Goal: Task Accomplishment & Management: Manage account settings

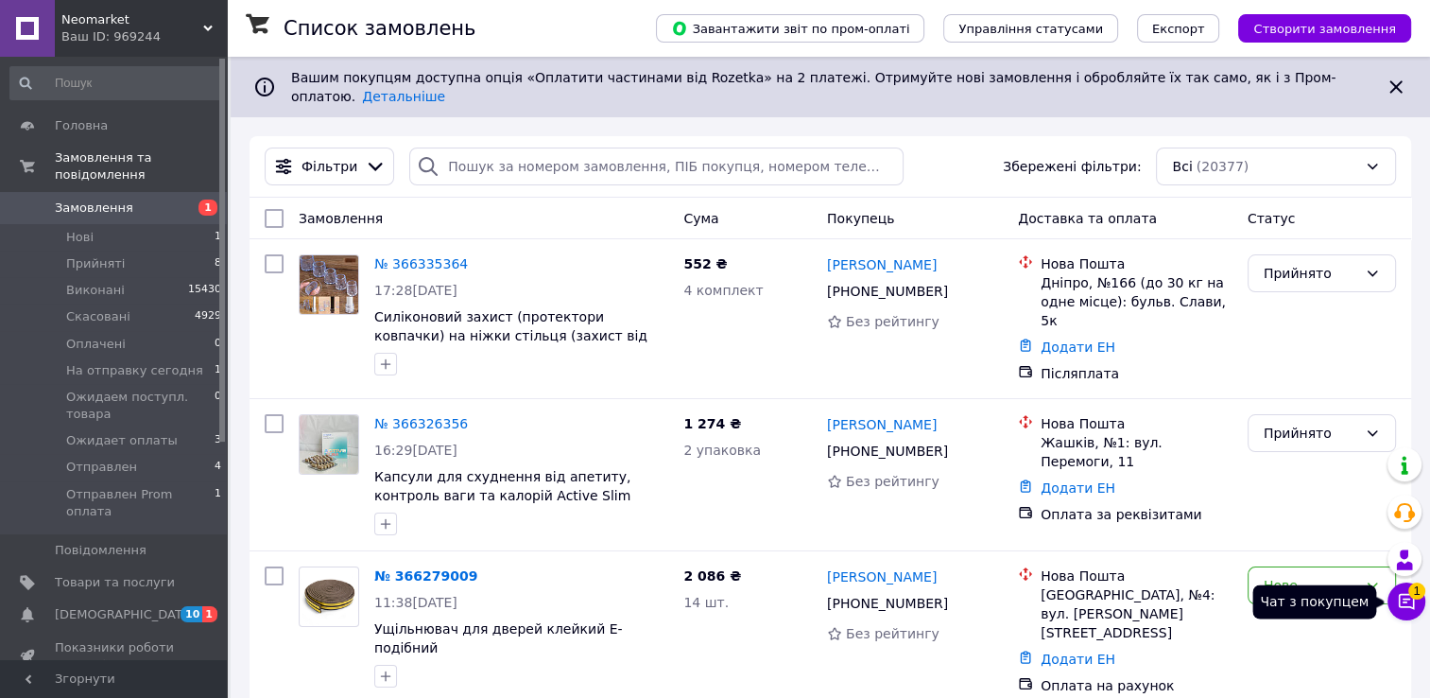
click at [1415, 597] on span "1" at bounding box center [1416, 590] width 17 height 17
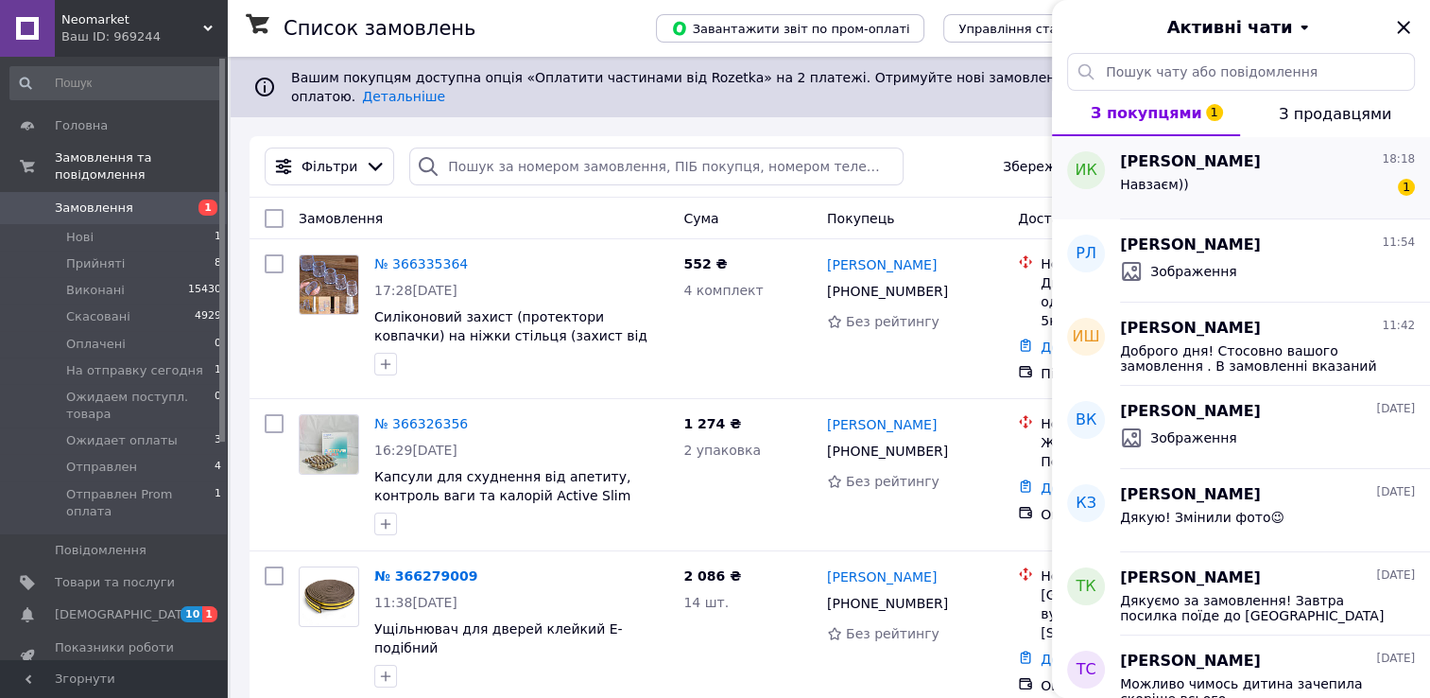
click at [1274, 179] on div "Навзаєм)) 1" at bounding box center [1267, 188] width 295 height 30
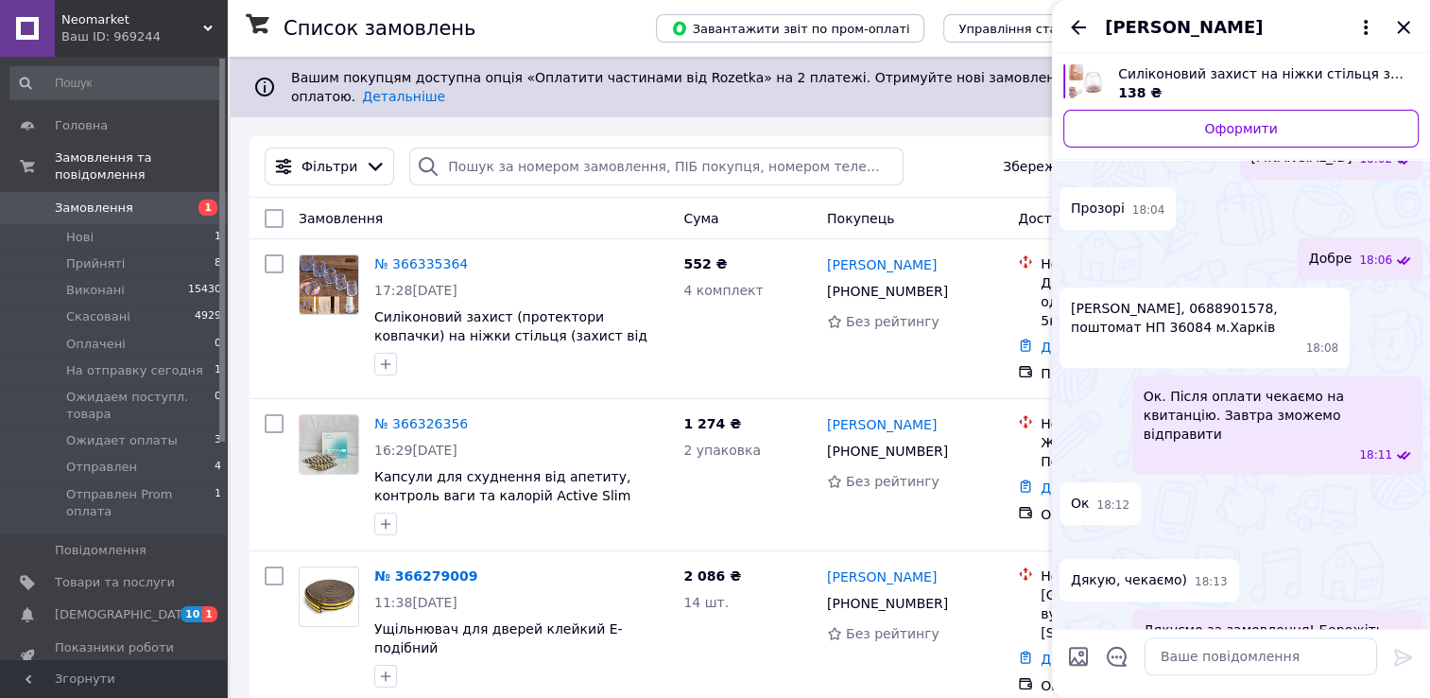
scroll to position [1560, 0]
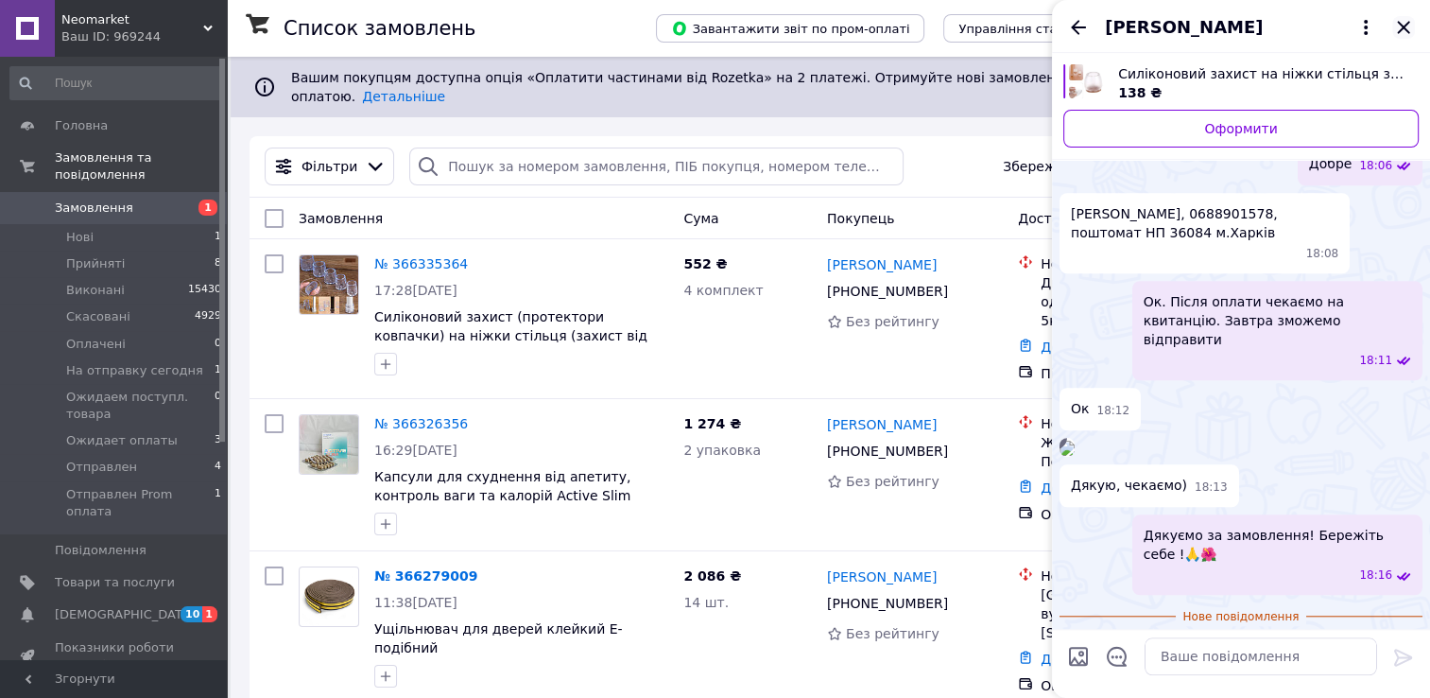
click at [1406, 20] on icon "Закрити" at bounding box center [1403, 27] width 23 height 23
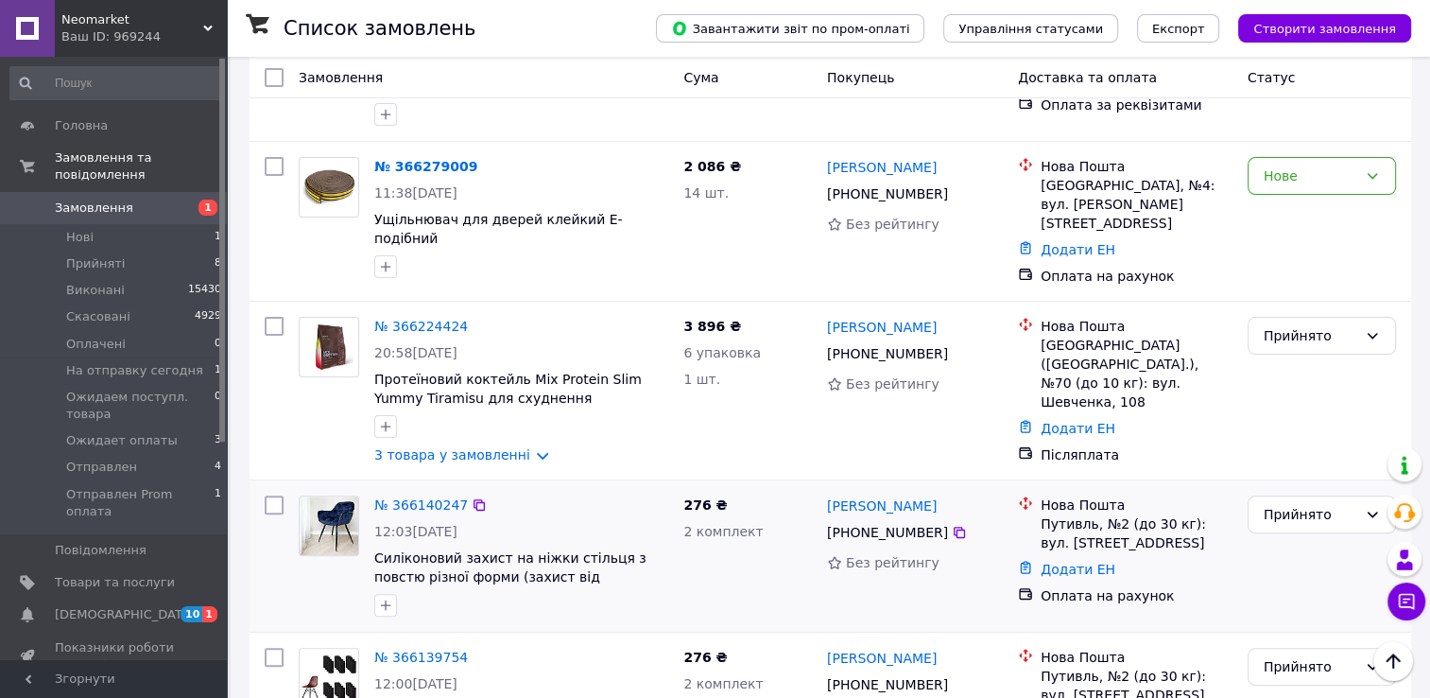
scroll to position [505, 0]
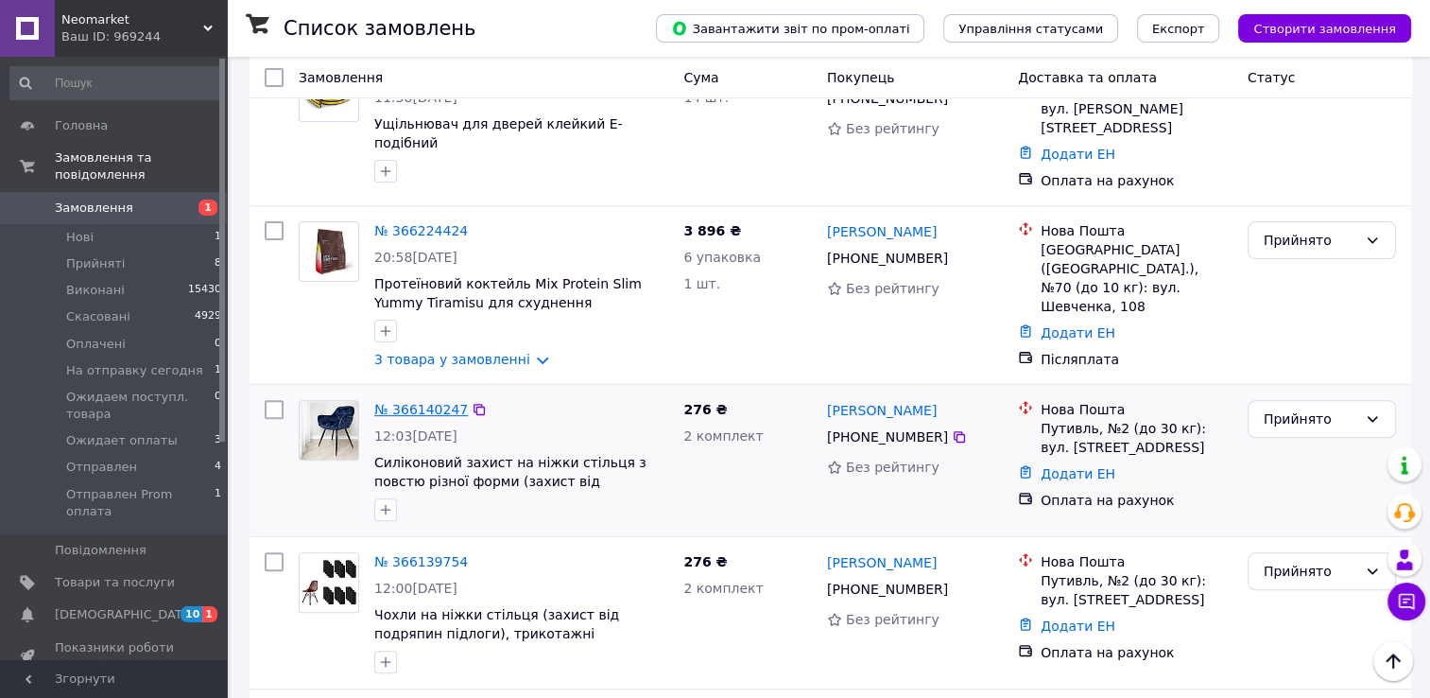
click at [412, 402] on link "№ 366140247" at bounding box center [421, 409] width 94 height 15
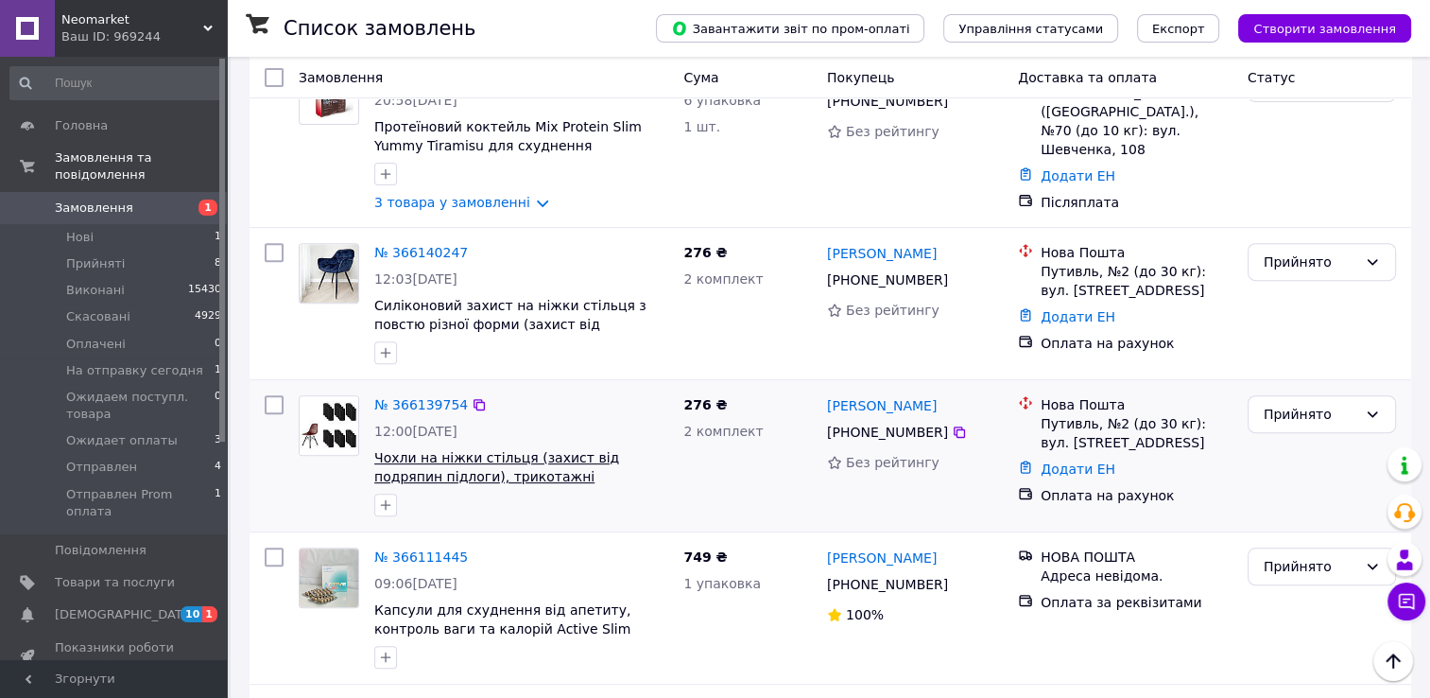
scroll to position [851, 0]
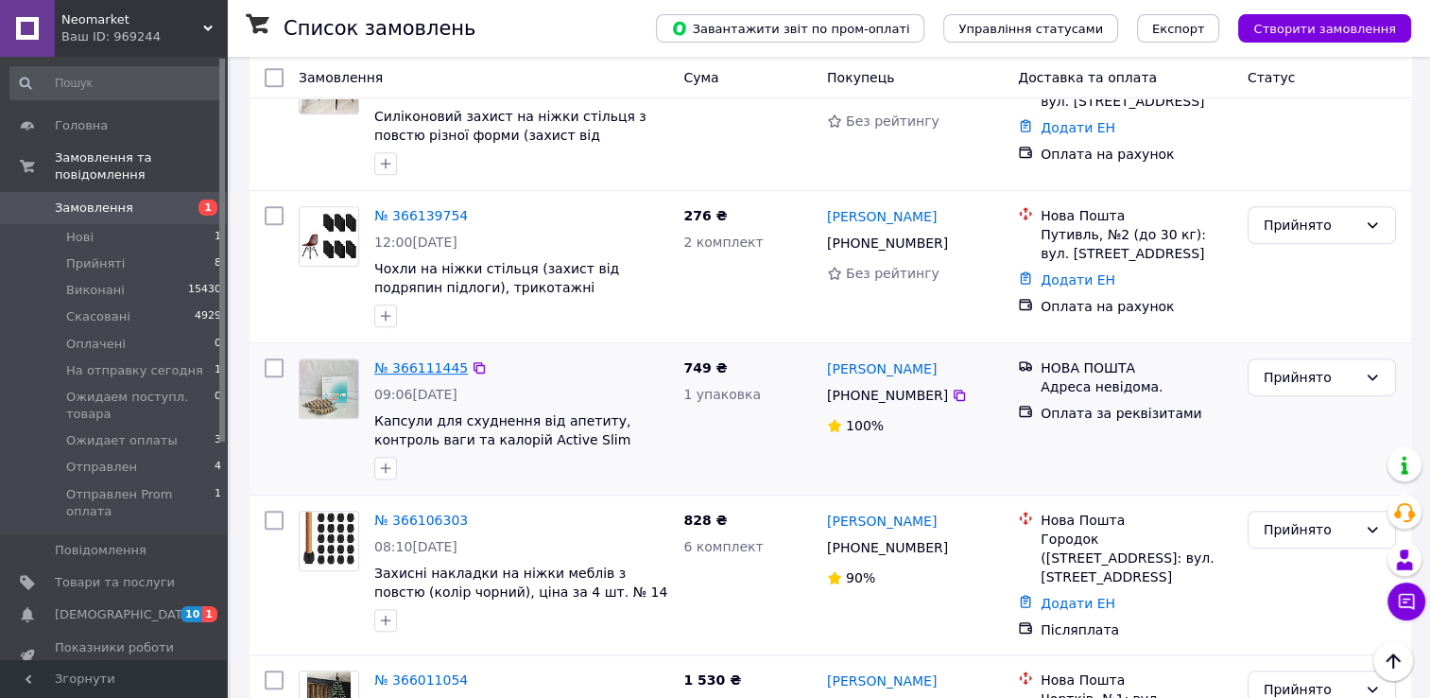
click at [393, 360] on link "№ 366111445" at bounding box center [421, 367] width 94 height 15
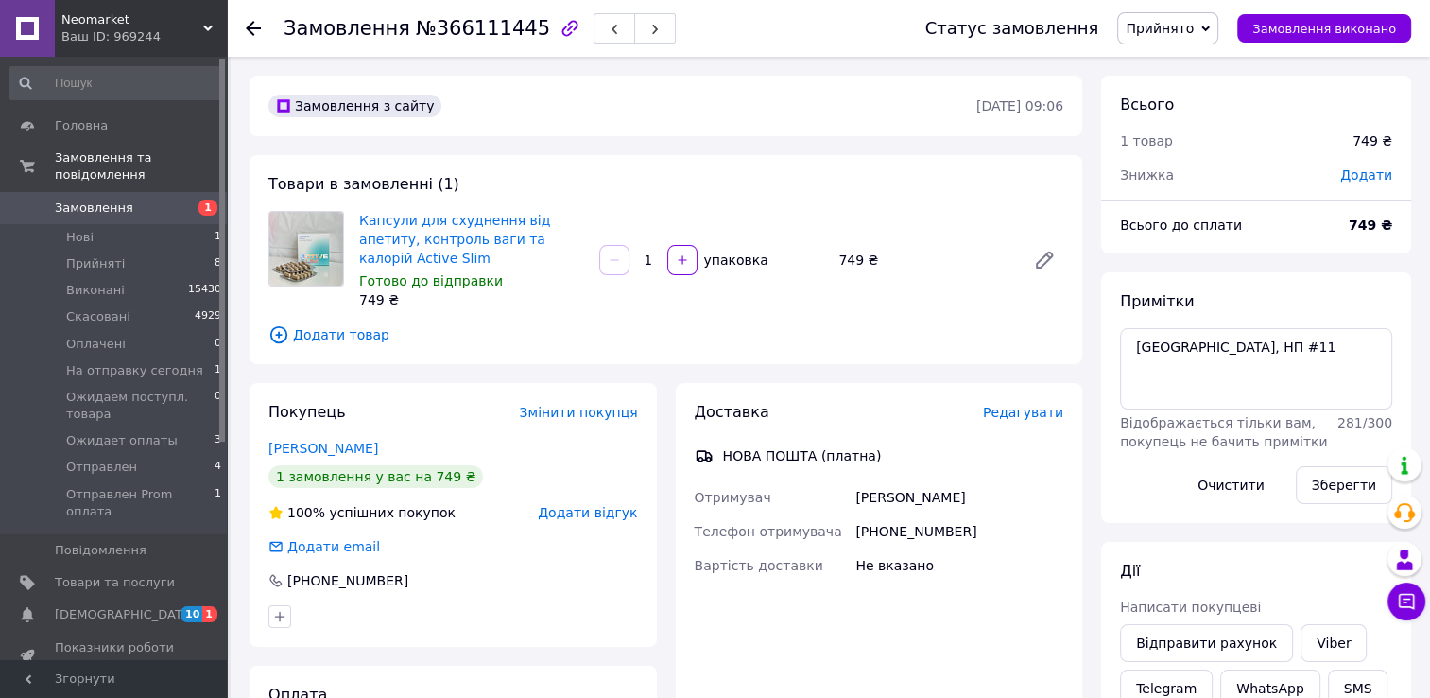
click at [1006, 405] on span "Редагувати" at bounding box center [1023, 412] width 80 height 15
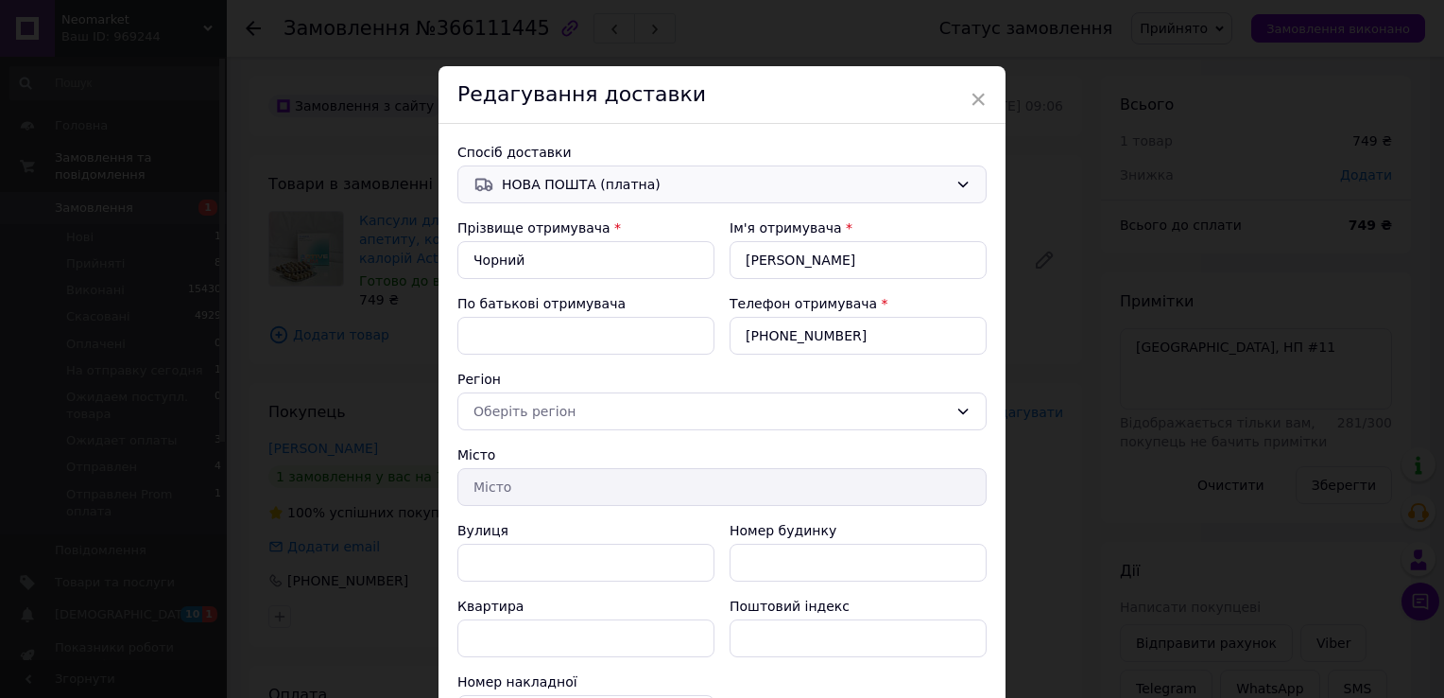
click at [763, 186] on span "НОВА ПОШТА (платна)" at bounding box center [725, 184] width 446 height 21
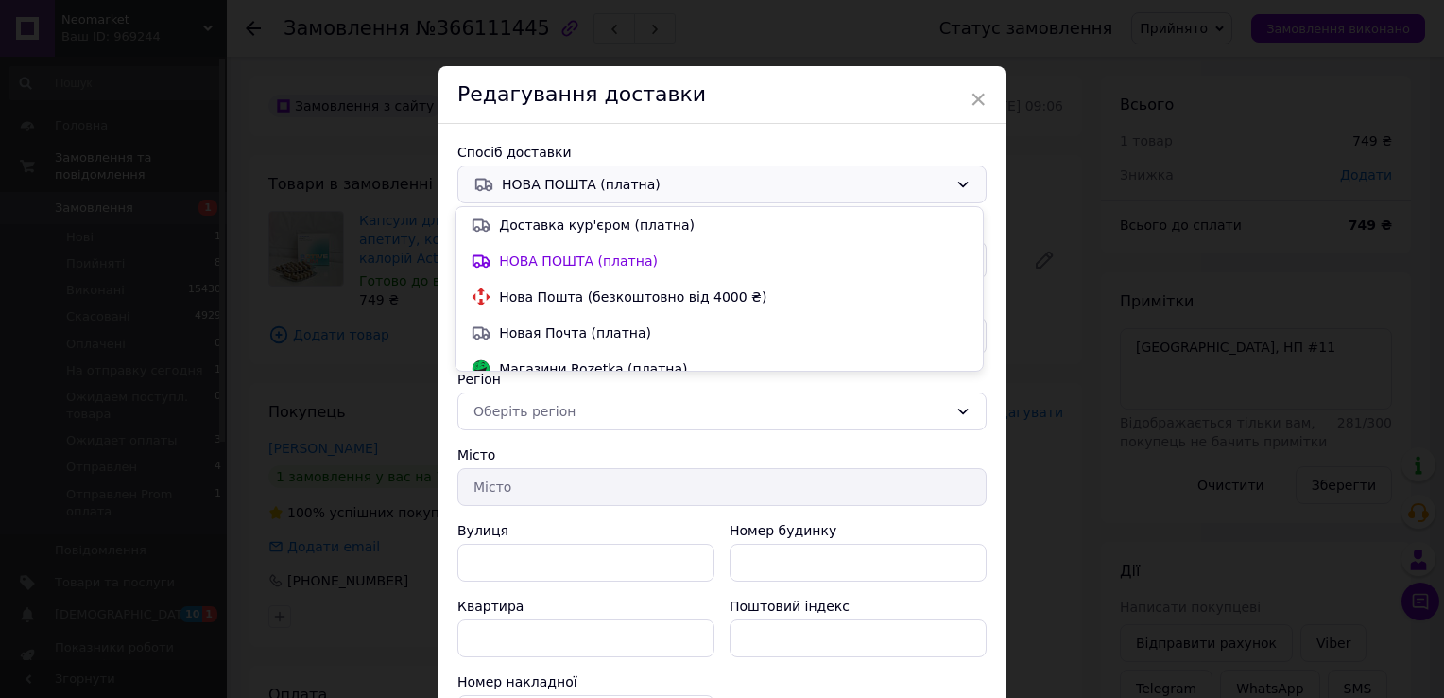
scroll to position [17, 0]
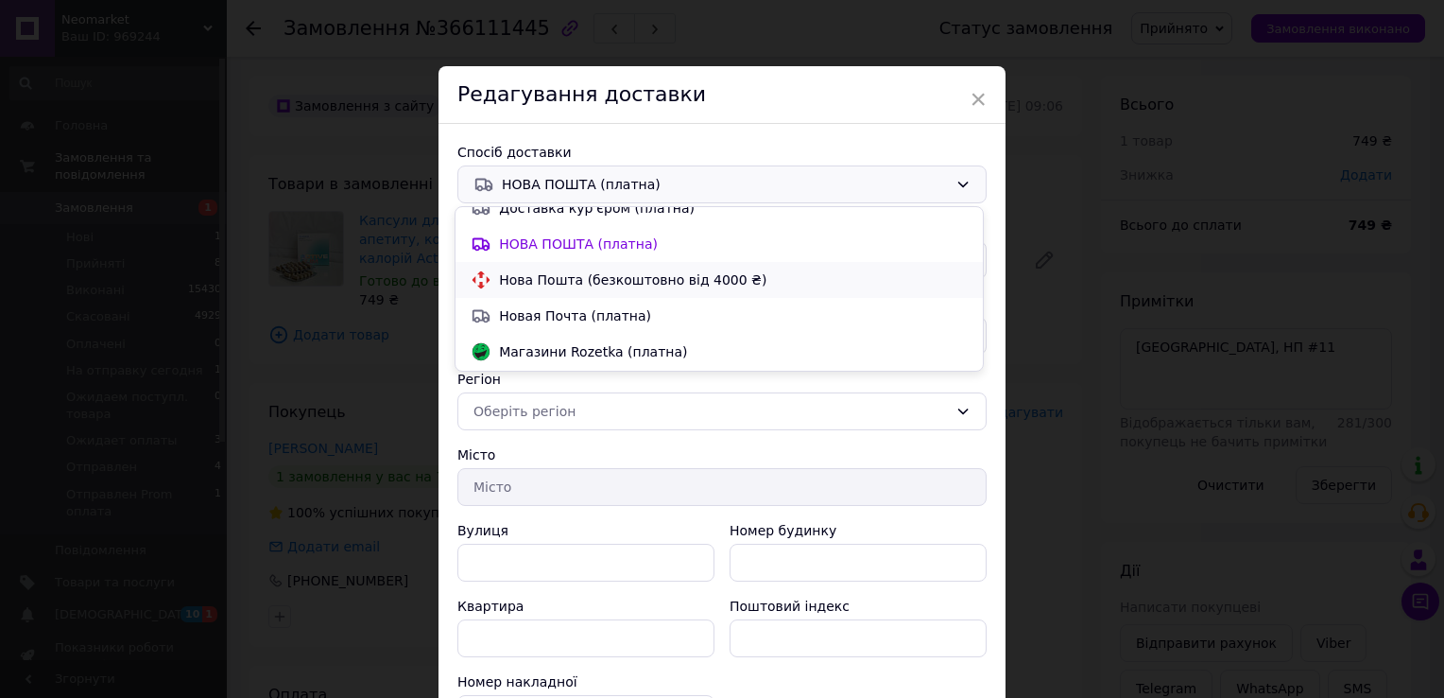
click at [550, 278] on span "Нова Пошта (безкоштовно від 4000 ₴)" at bounding box center [733, 279] width 469 height 19
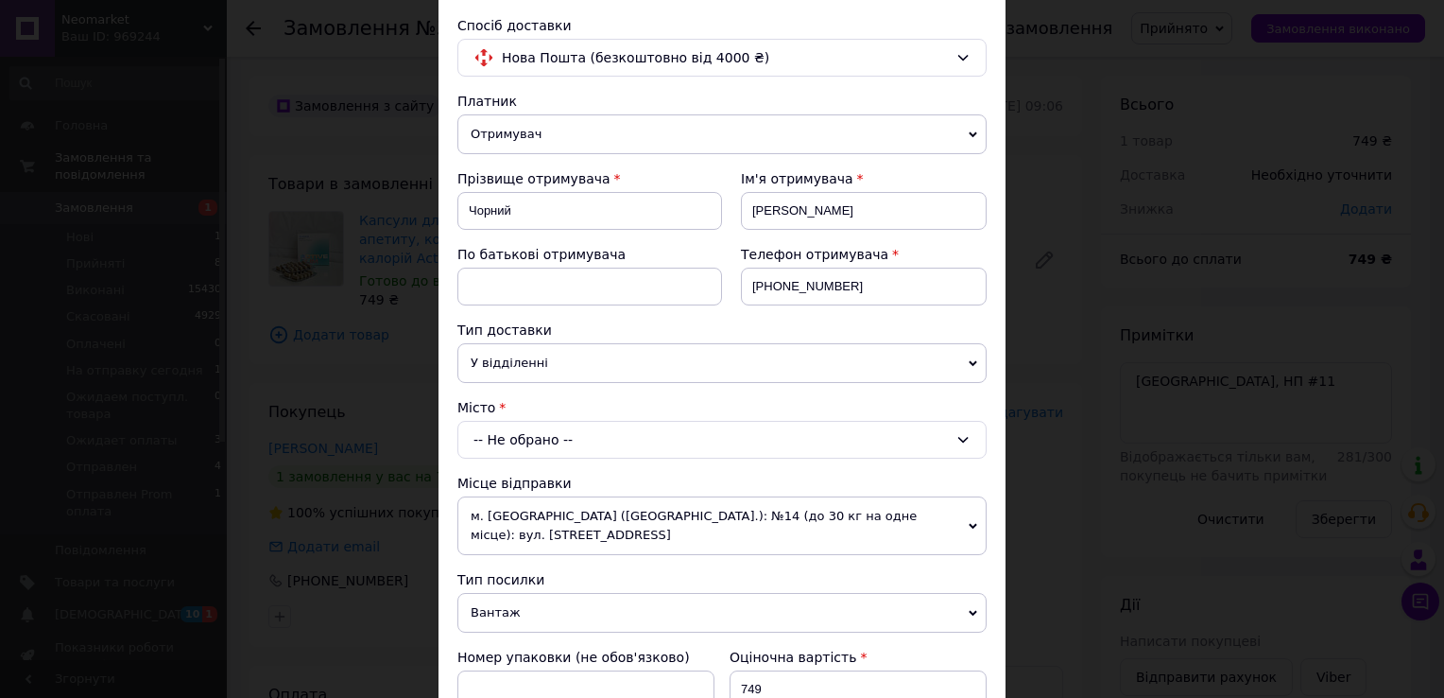
scroll to position [189, 0]
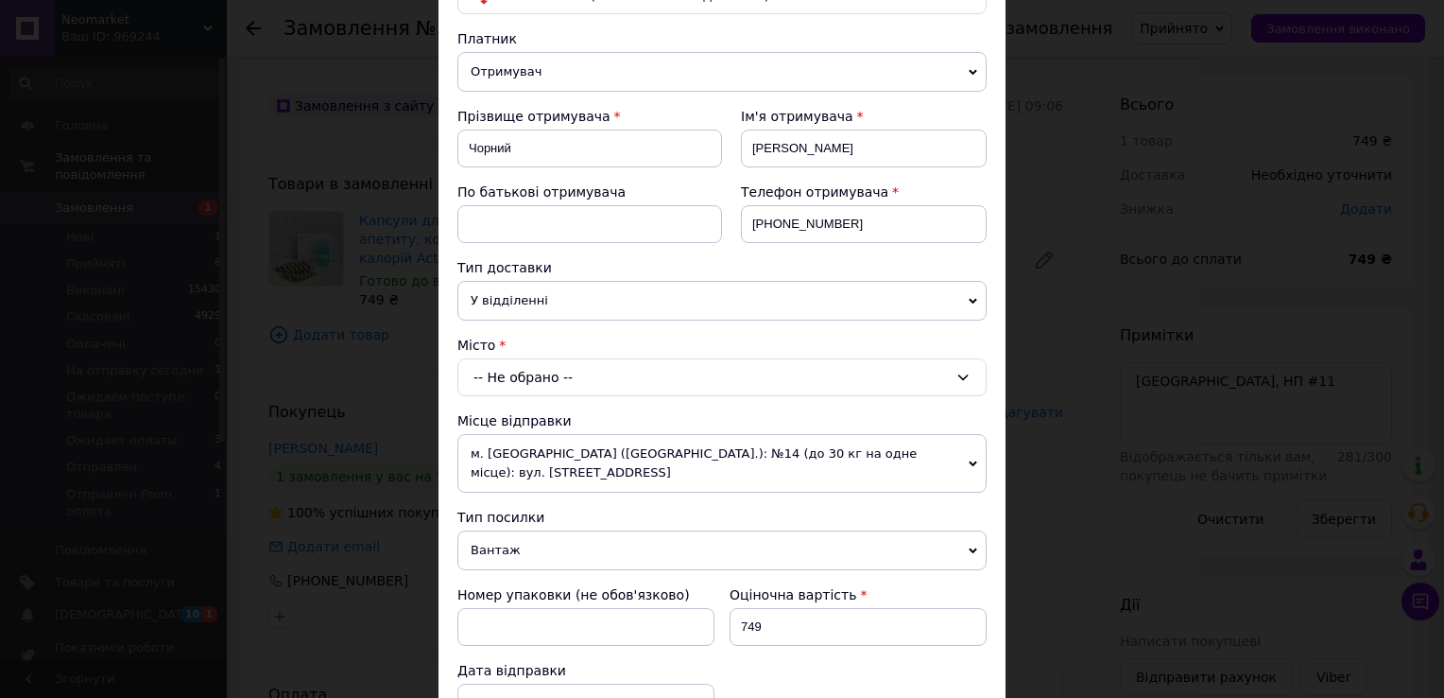
click at [617, 378] on div "-- Не обрано --" at bounding box center [721, 377] width 529 height 38
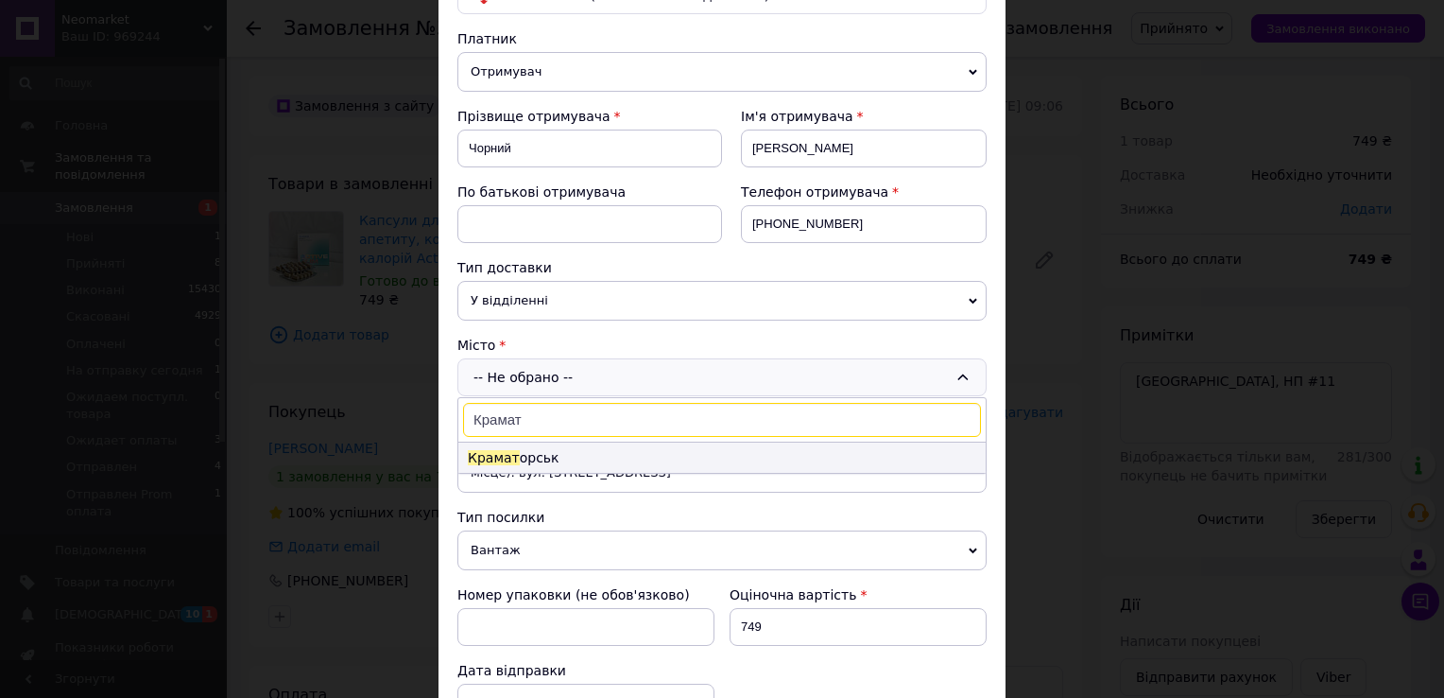
type input "Крамат"
click at [598, 444] on li "[GEOGRAPHIC_DATA] орськ" at bounding box center [721, 457] width 527 height 30
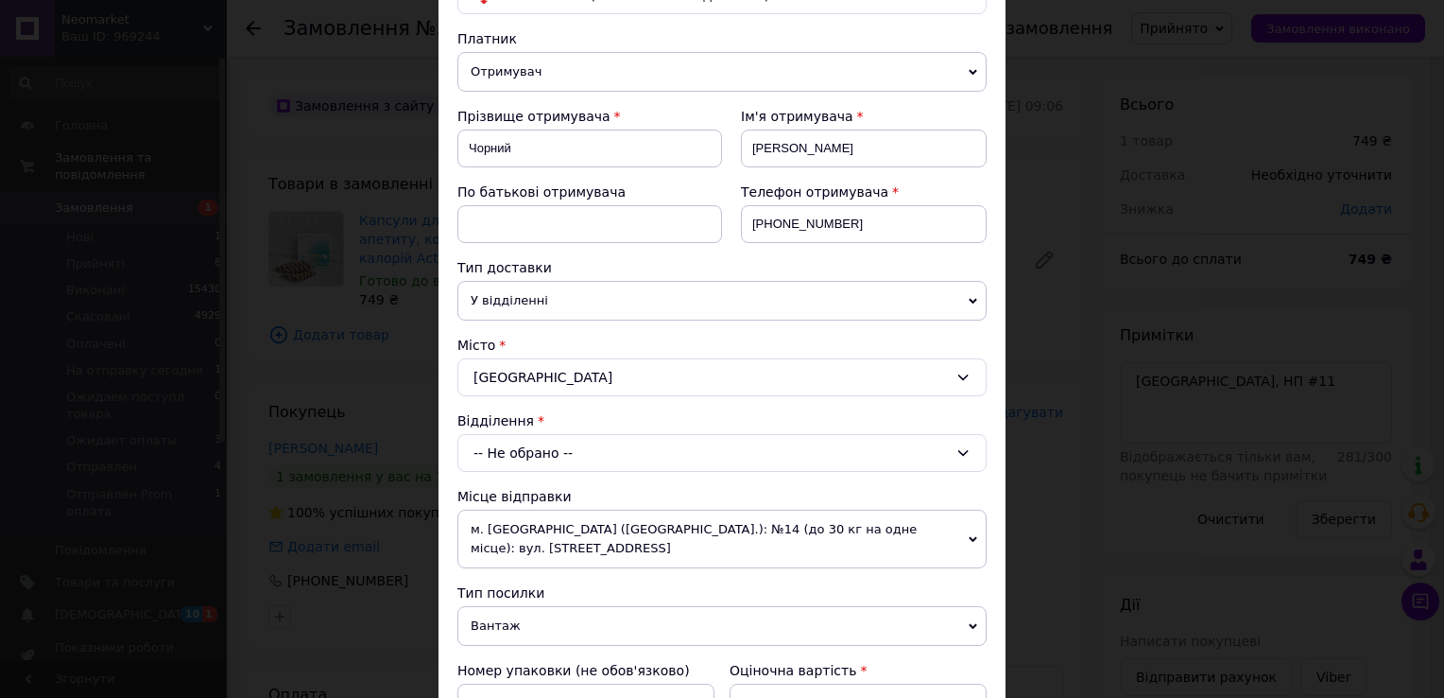
click at [615, 444] on div "-- Не обрано --" at bounding box center [721, 453] width 529 height 38
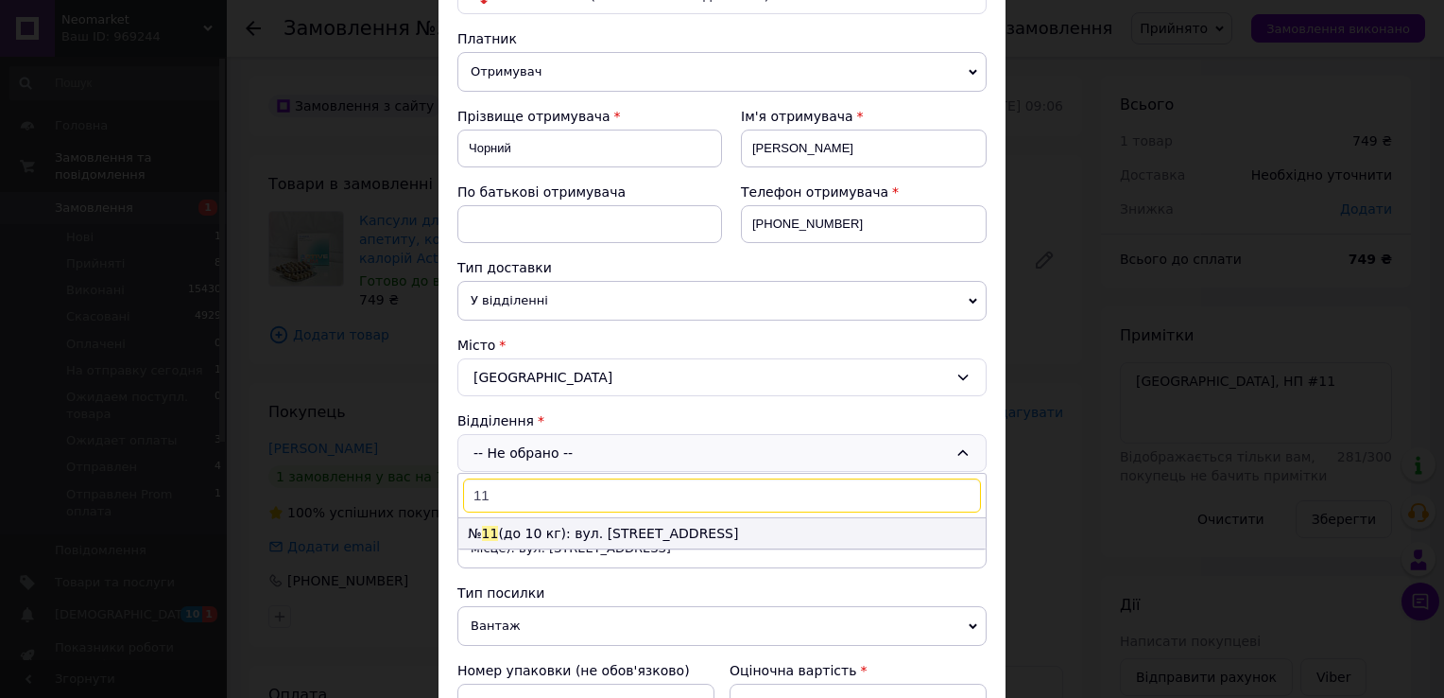
type input "11"
click at [541, 527] on li "№ 11 (до 10 кг): вул. [STREET_ADDRESS]" at bounding box center [721, 533] width 527 height 30
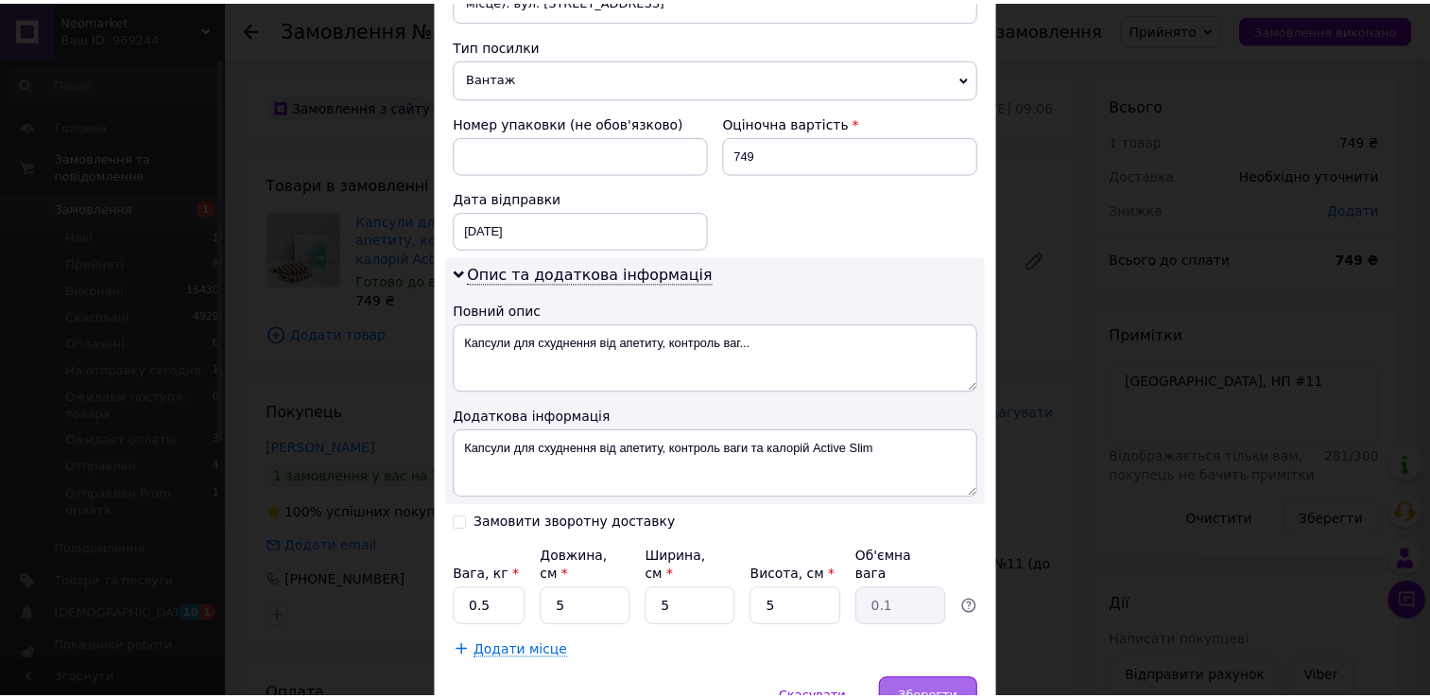
scroll to position [816, 0]
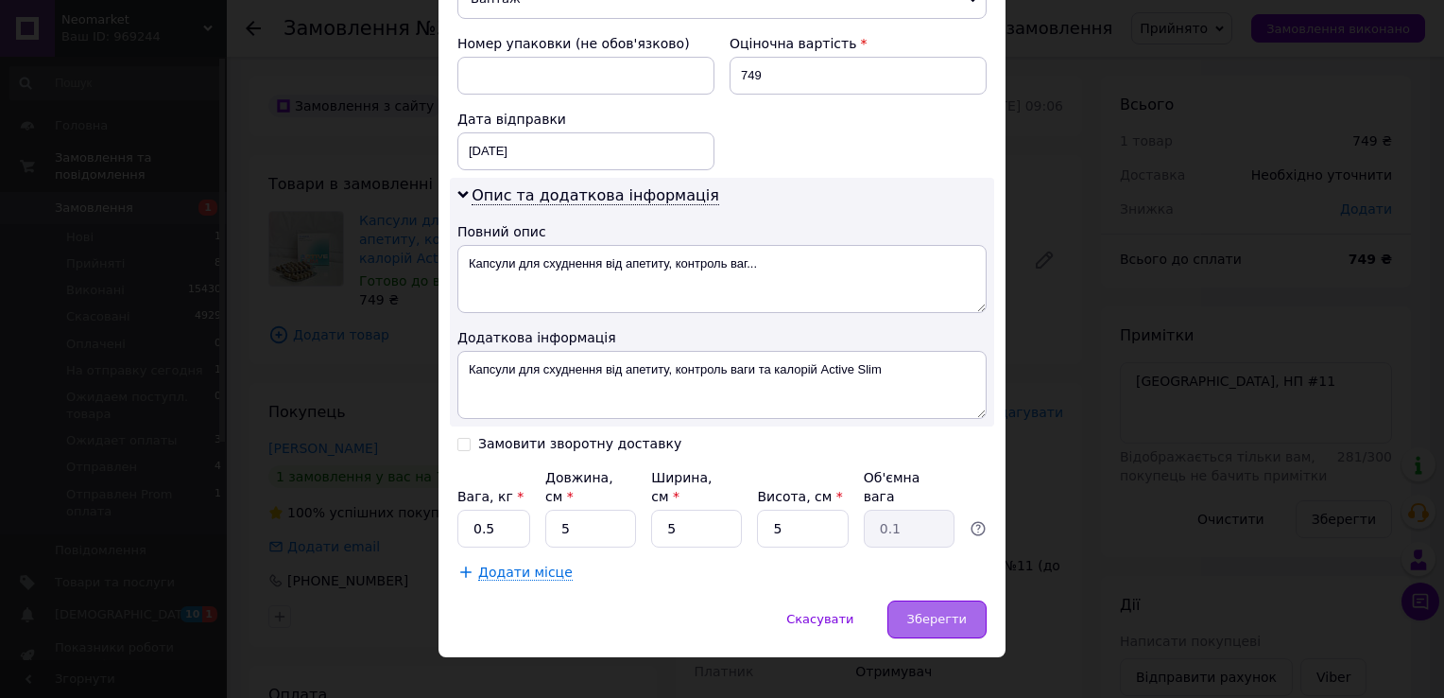
click at [937, 612] on span "Зберегти" at bounding box center [937, 619] width 60 height 14
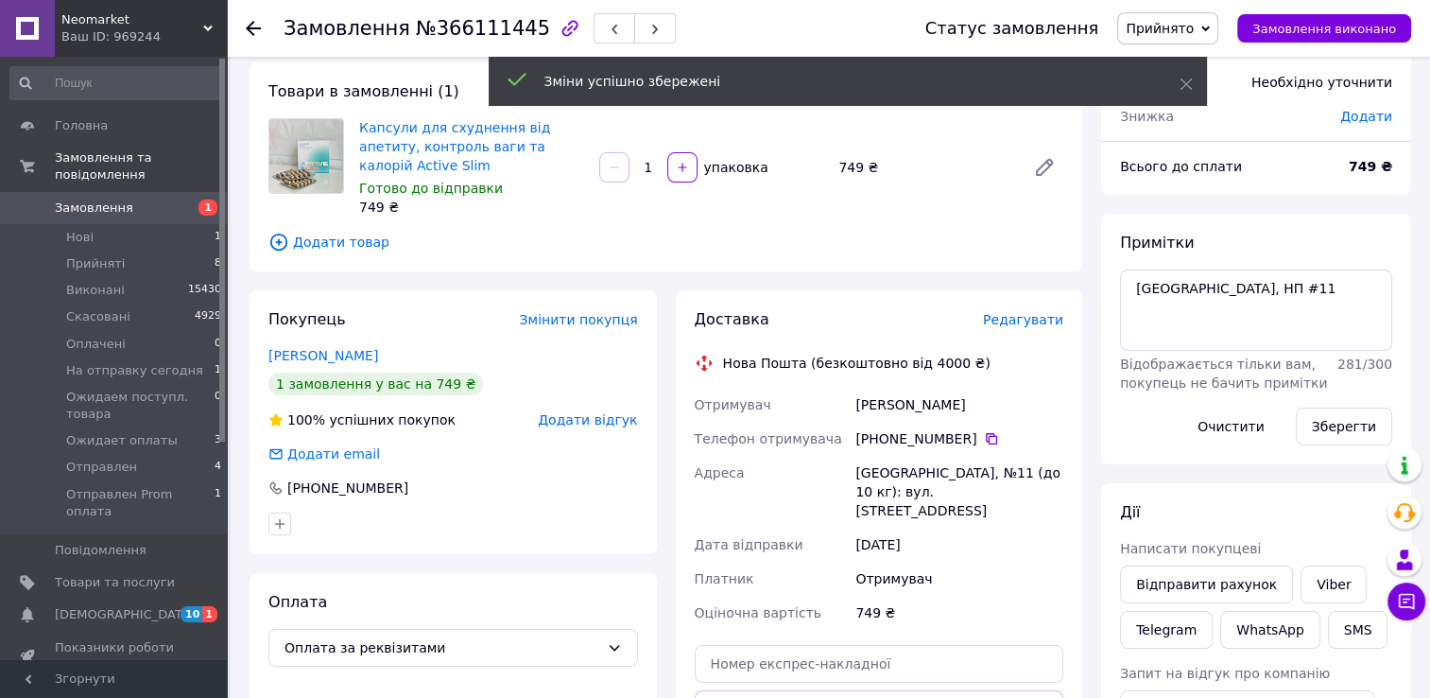
scroll to position [284, 0]
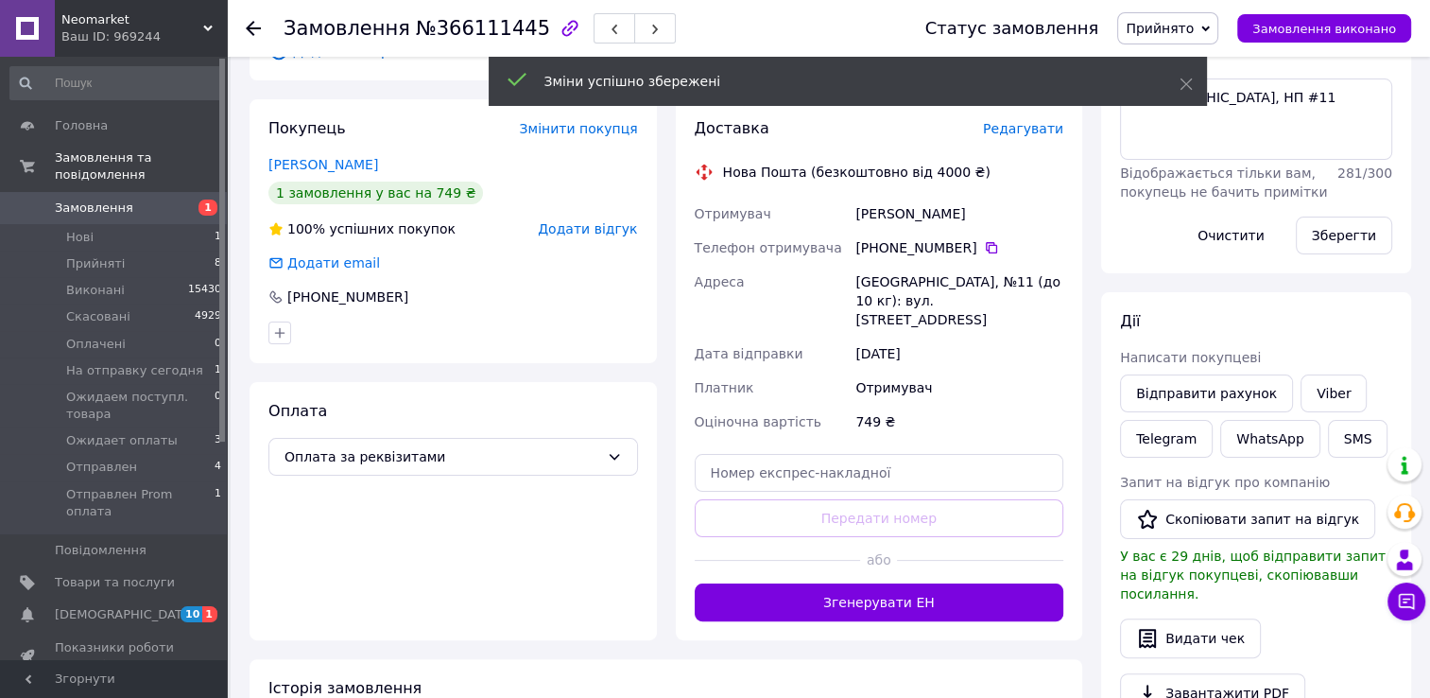
click at [859, 413] on div "Доставка Редагувати Нова Пошта (безкоштовно від 4000 ₴) Отримувач [PERSON_NAME]…" at bounding box center [880, 369] width 370 height 503
click at [855, 454] on input "text" at bounding box center [880, 473] width 370 height 38
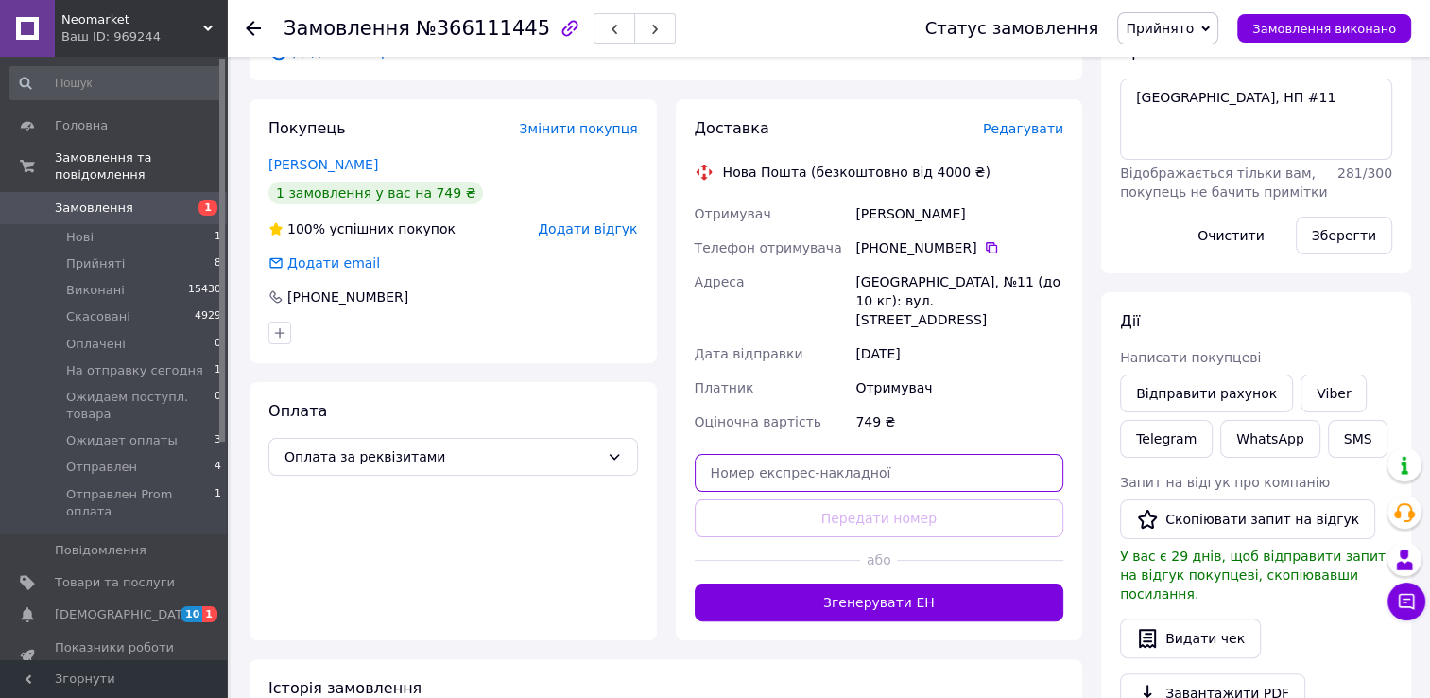
paste input "59001474810458"
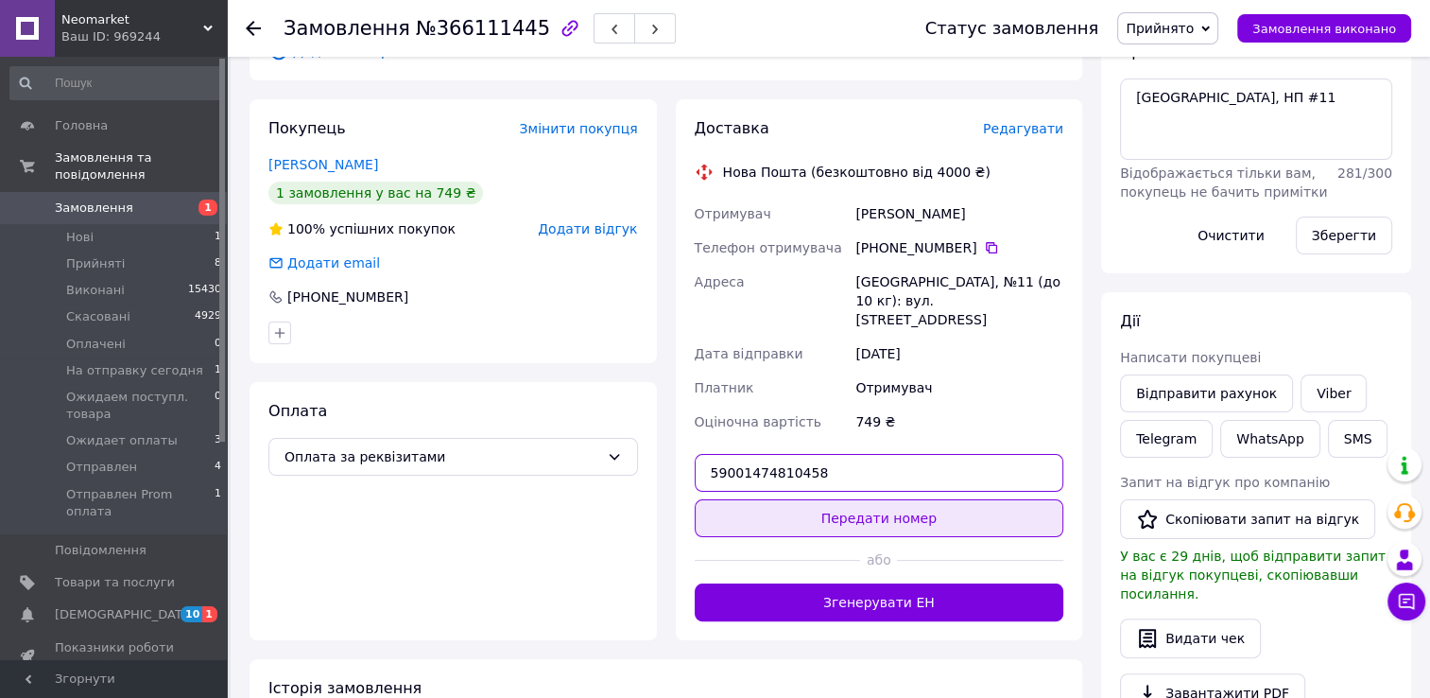
type input "59001474810458"
click at [937, 499] on button "Передати номер" at bounding box center [880, 518] width 370 height 38
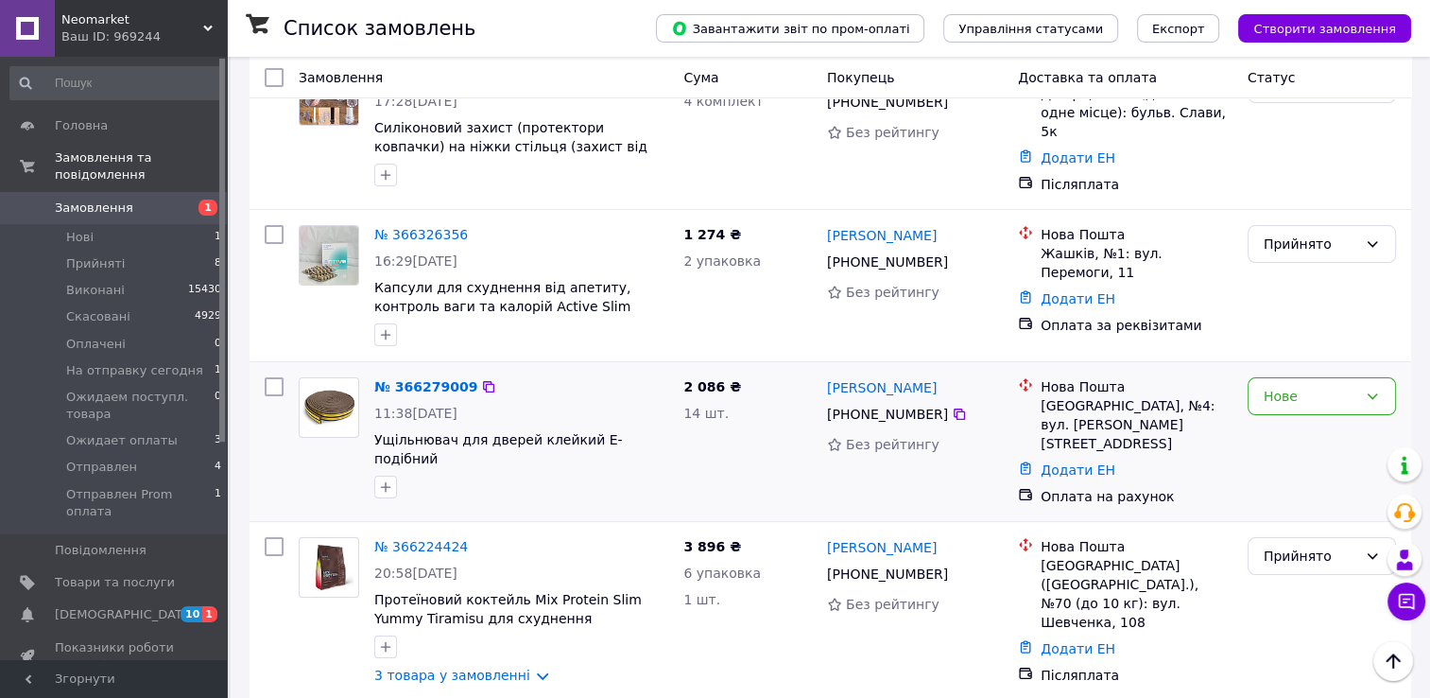
scroll to position [378, 0]
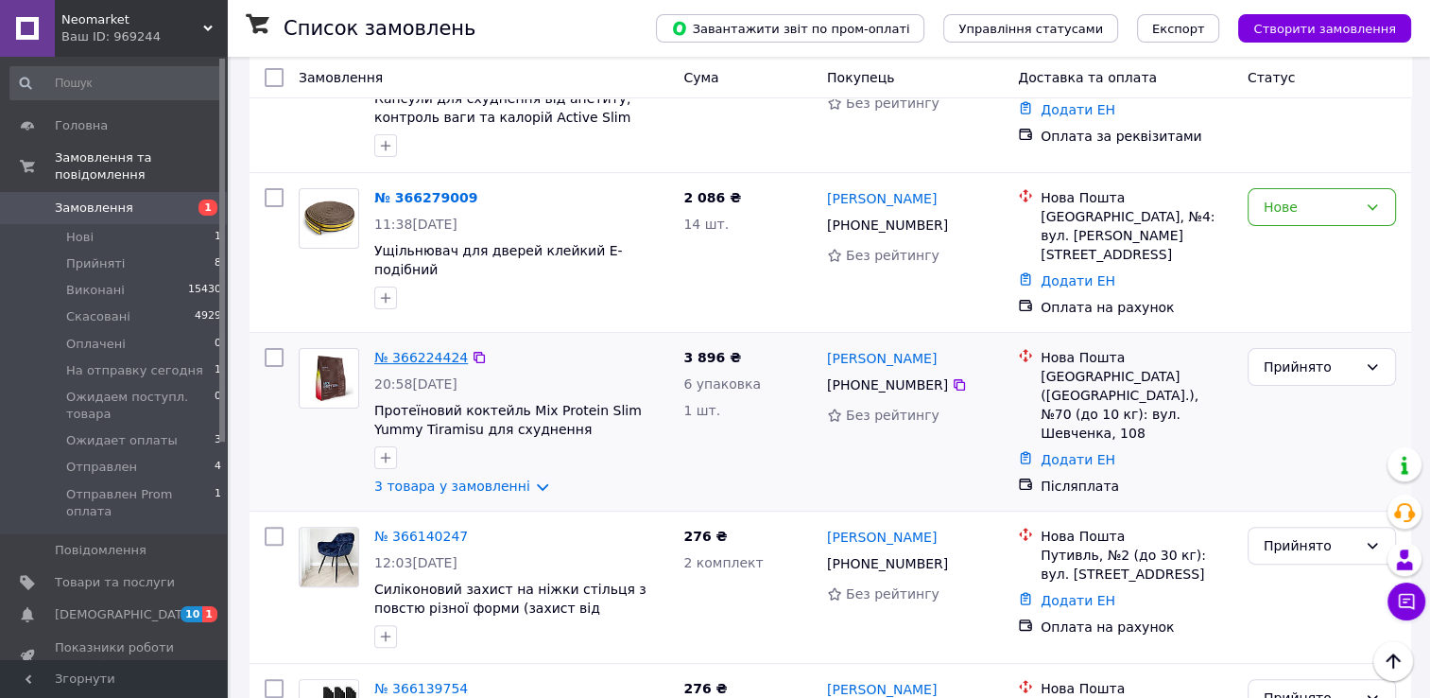
click at [401, 350] on link "№ 366224424" at bounding box center [421, 357] width 94 height 15
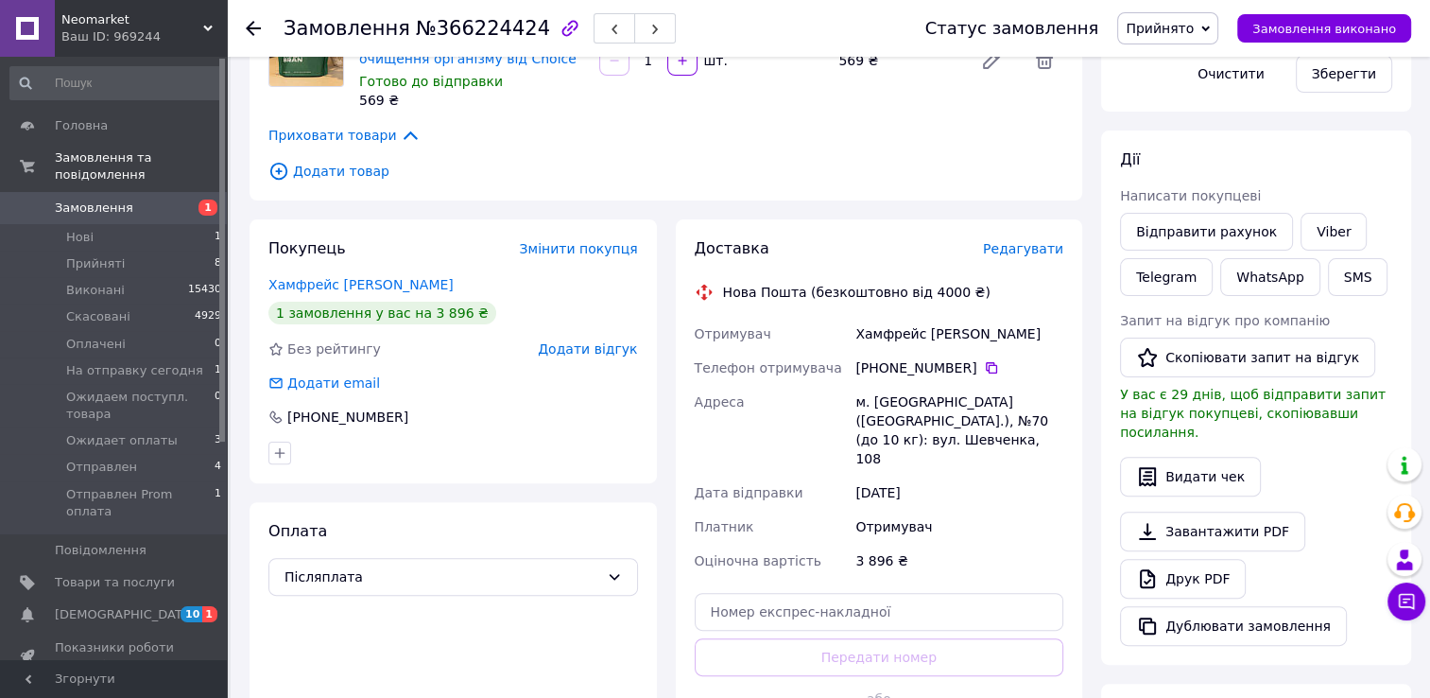
scroll to position [567, 0]
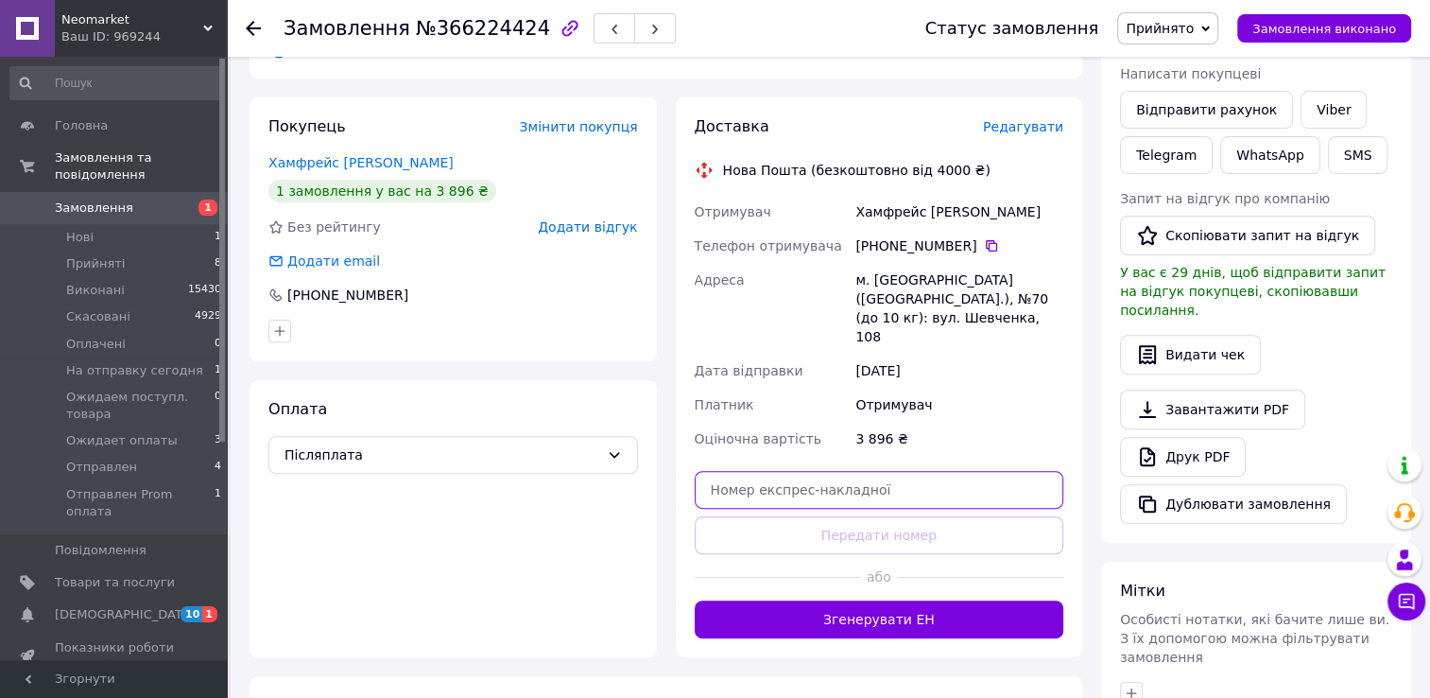
click at [793, 471] on input "text" at bounding box center [880, 490] width 370 height 38
paste input "59001474810996"
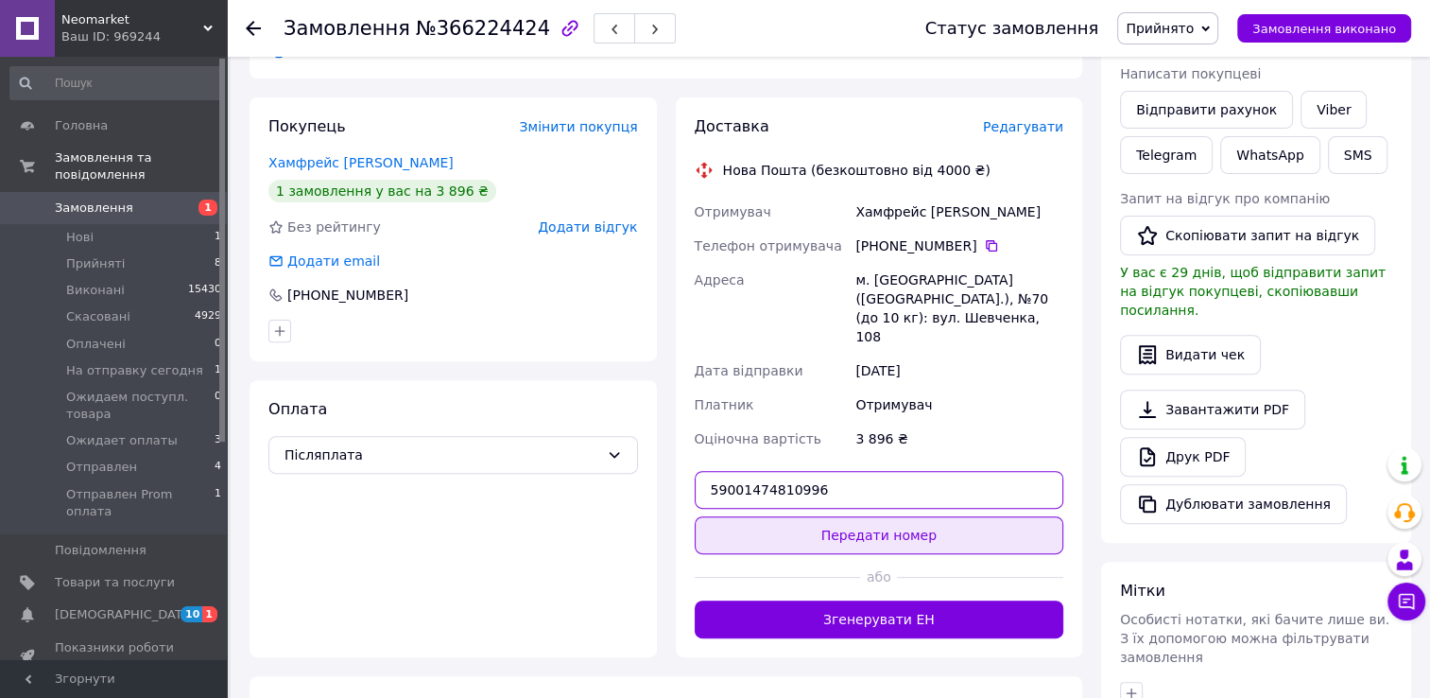
type input "59001474810996"
click at [873, 516] on button "Передати номер" at bounding box center [880, 535] width 370 height 38
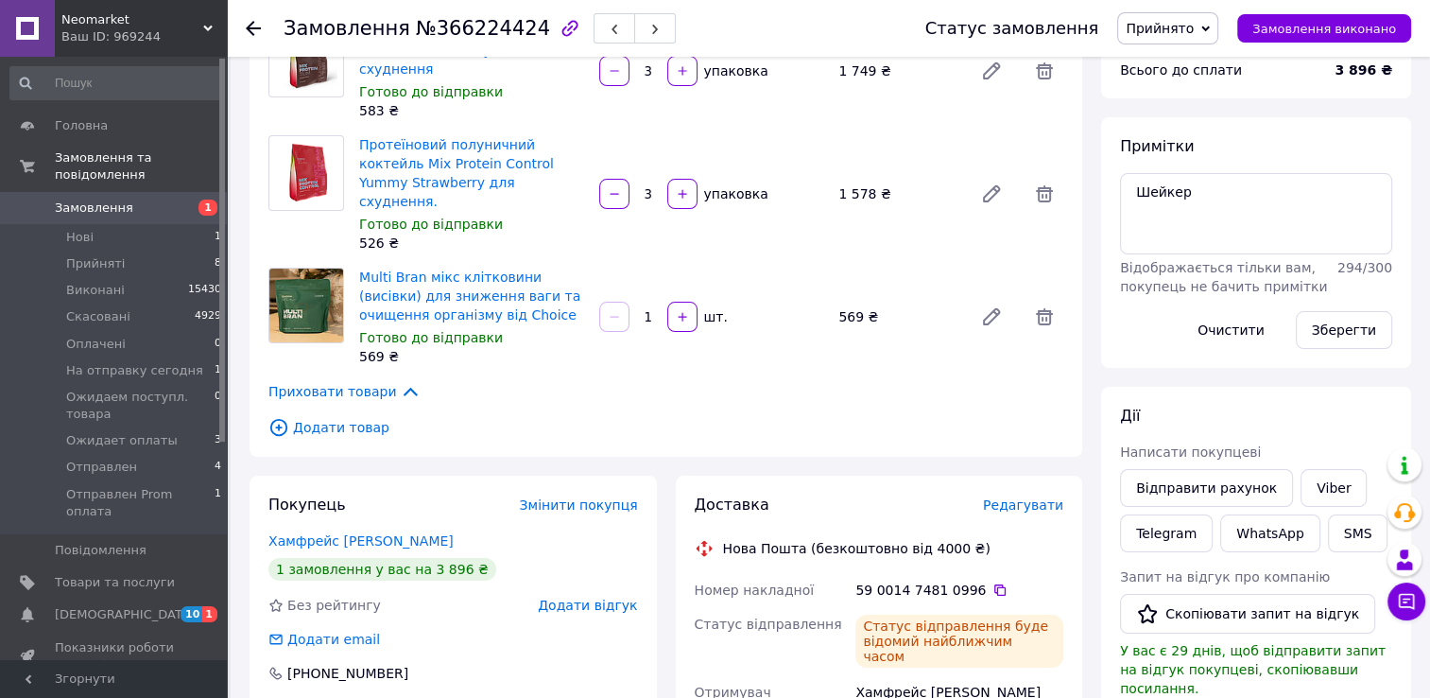
scroll to position [0, 0]
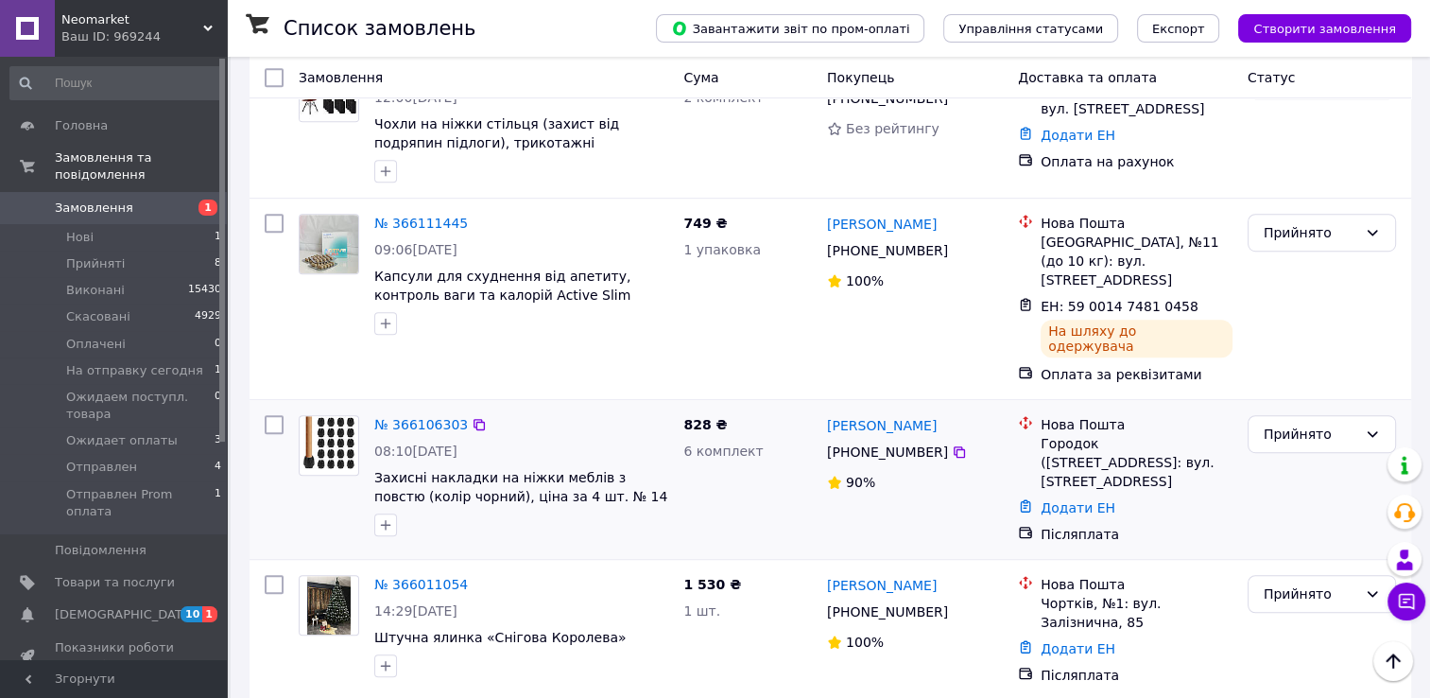
scroll to position [1040, 0]
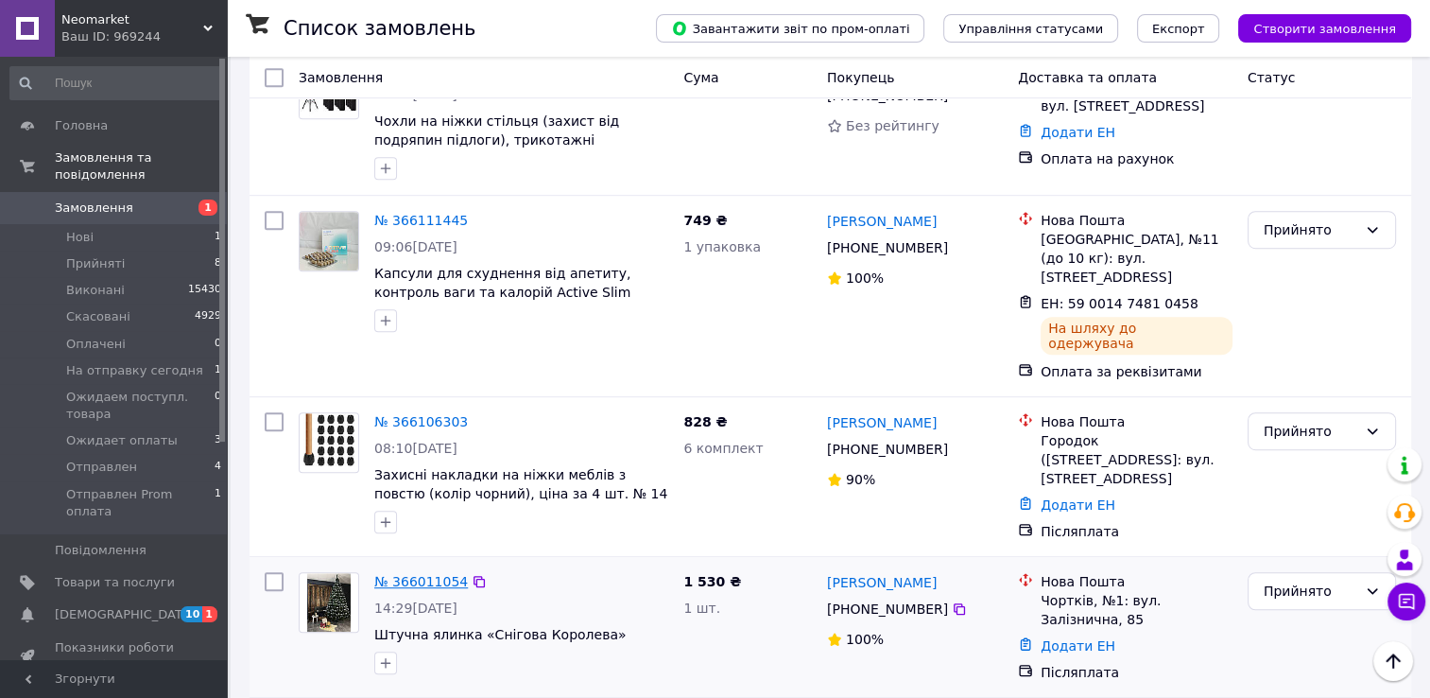
click at [423, 574] on link "№ 366011054" at bounding box center [421, 581] width 94 height 15
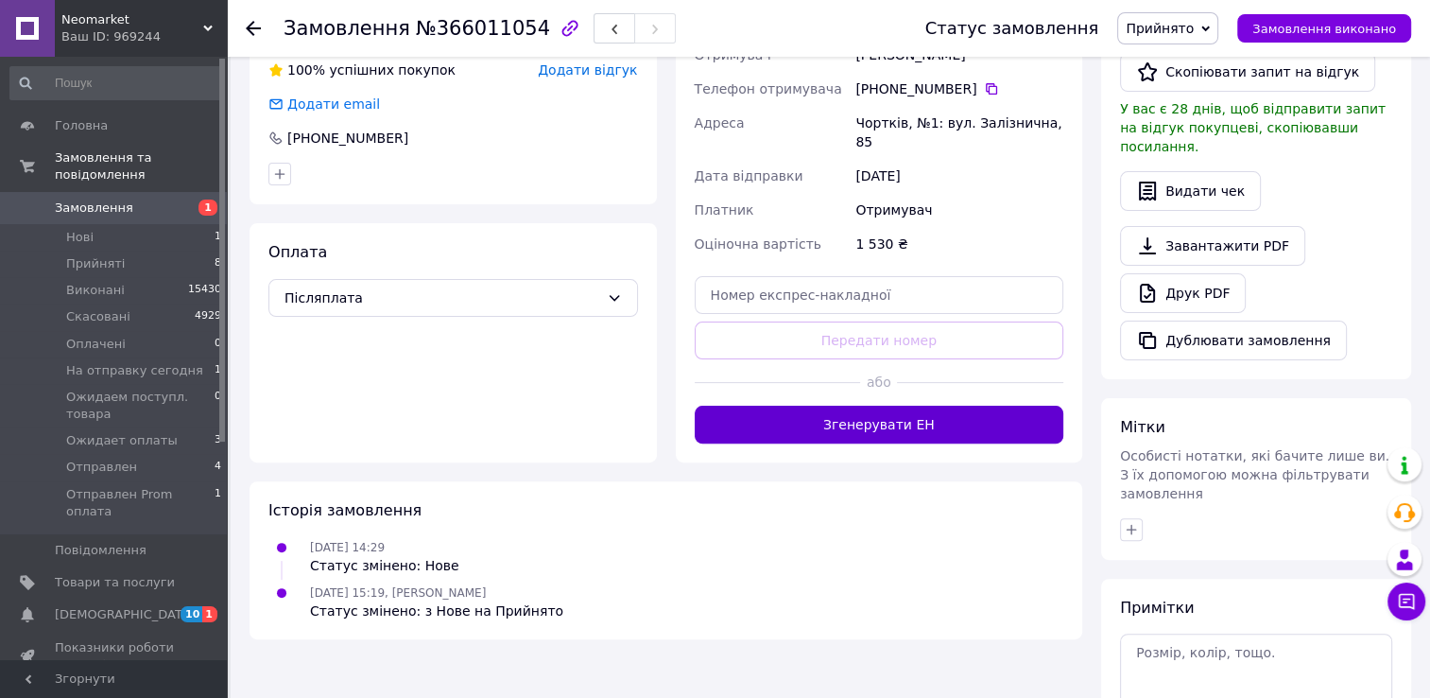
scroll to position [382, 0]
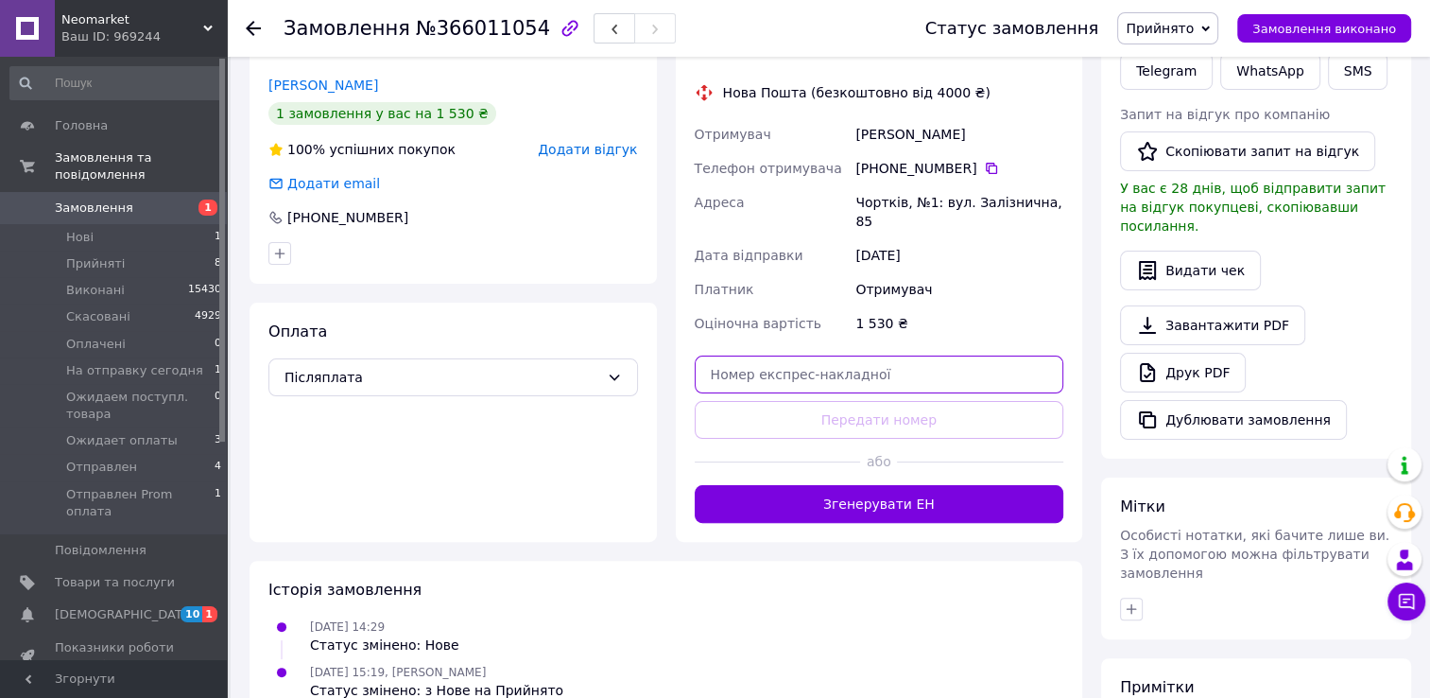
click at [855, 355] on input "text" at bounding box center [880, 374] width 370 height 38
paste input "'20451268209463"
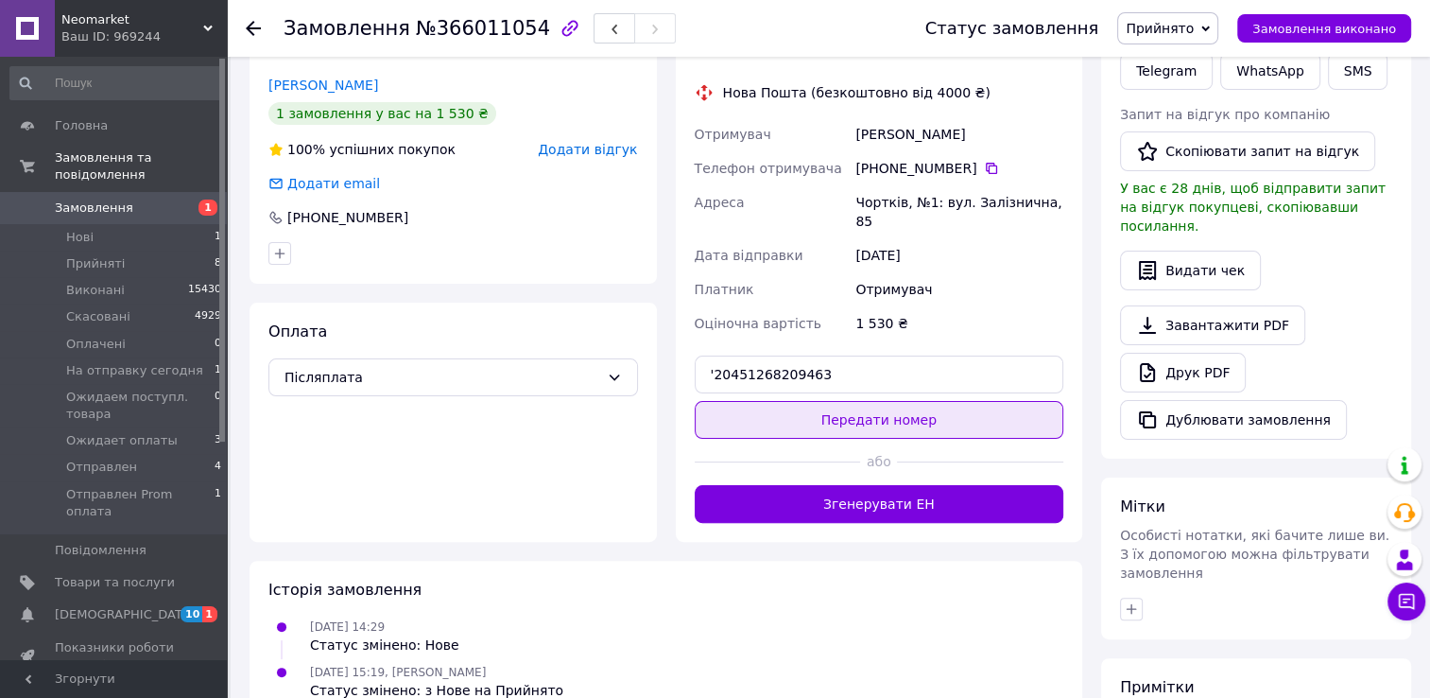
click at [929, 401] on button "Передати номер" at bounding box center [880, 420] width 370 height 38
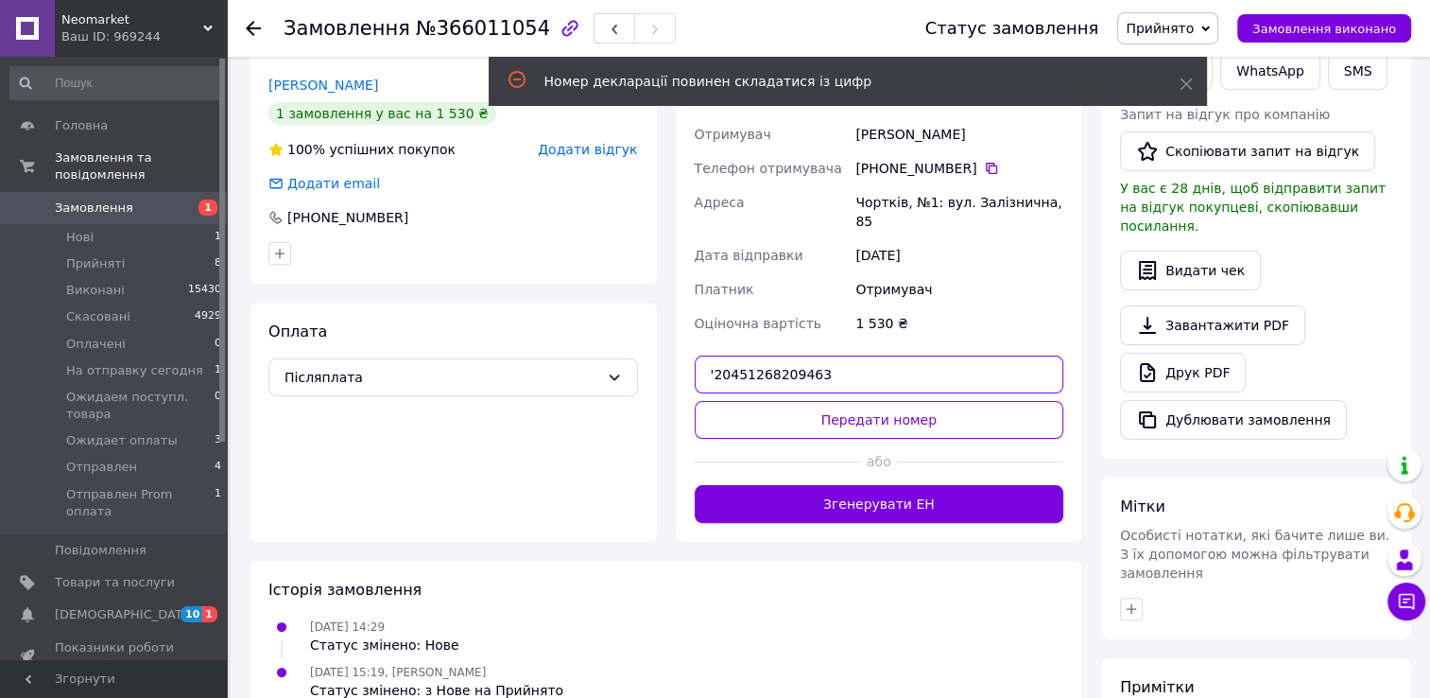
click at [716, 355] on input "'20451268209463" at bounding box center [880, 374] width 370 height 38
click at [709, 355] on input "'20451268209463" at bounding box center [880, 374] width 370 height 38
click at [713, 355] on input "'20451268209463" at bounding box center [880, 374] width 370 height 38
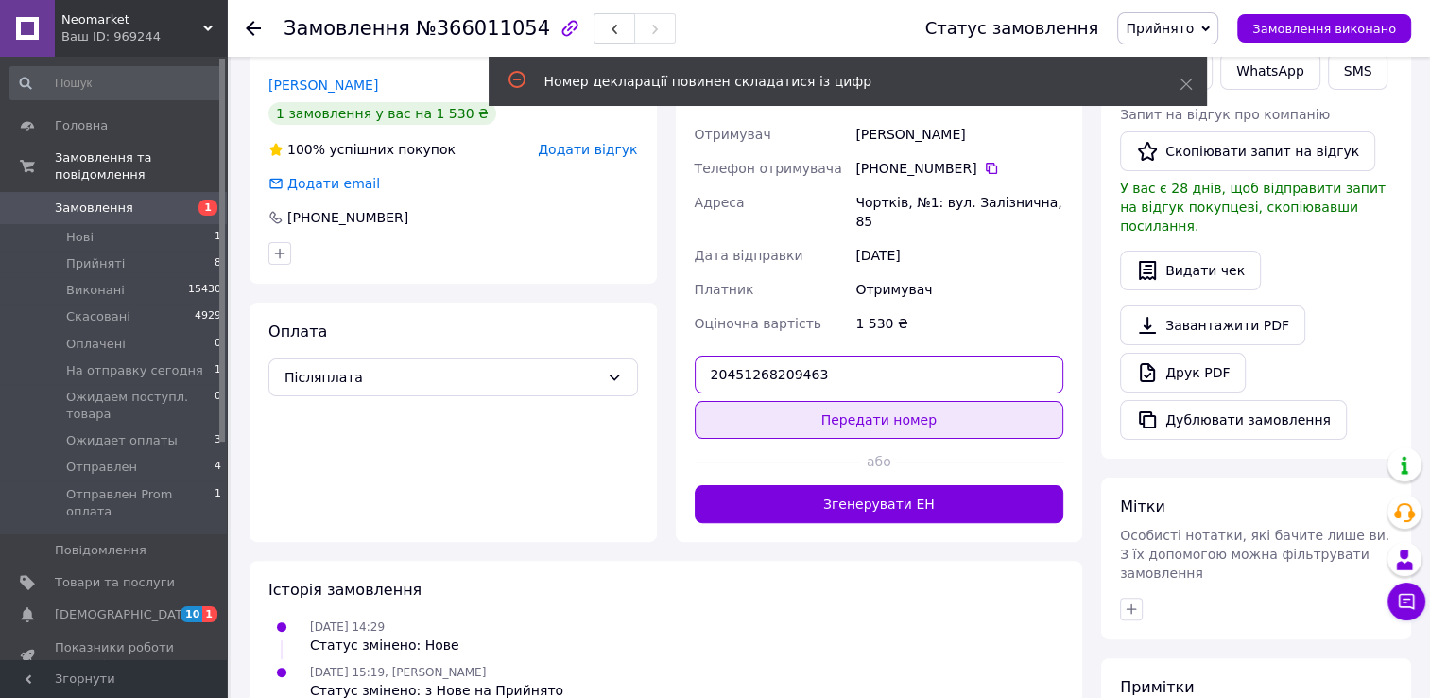
type input "20451268209463"
click at [771, 401] on button "Передати номер" at bounding box center [880, 420] width 370 height 38
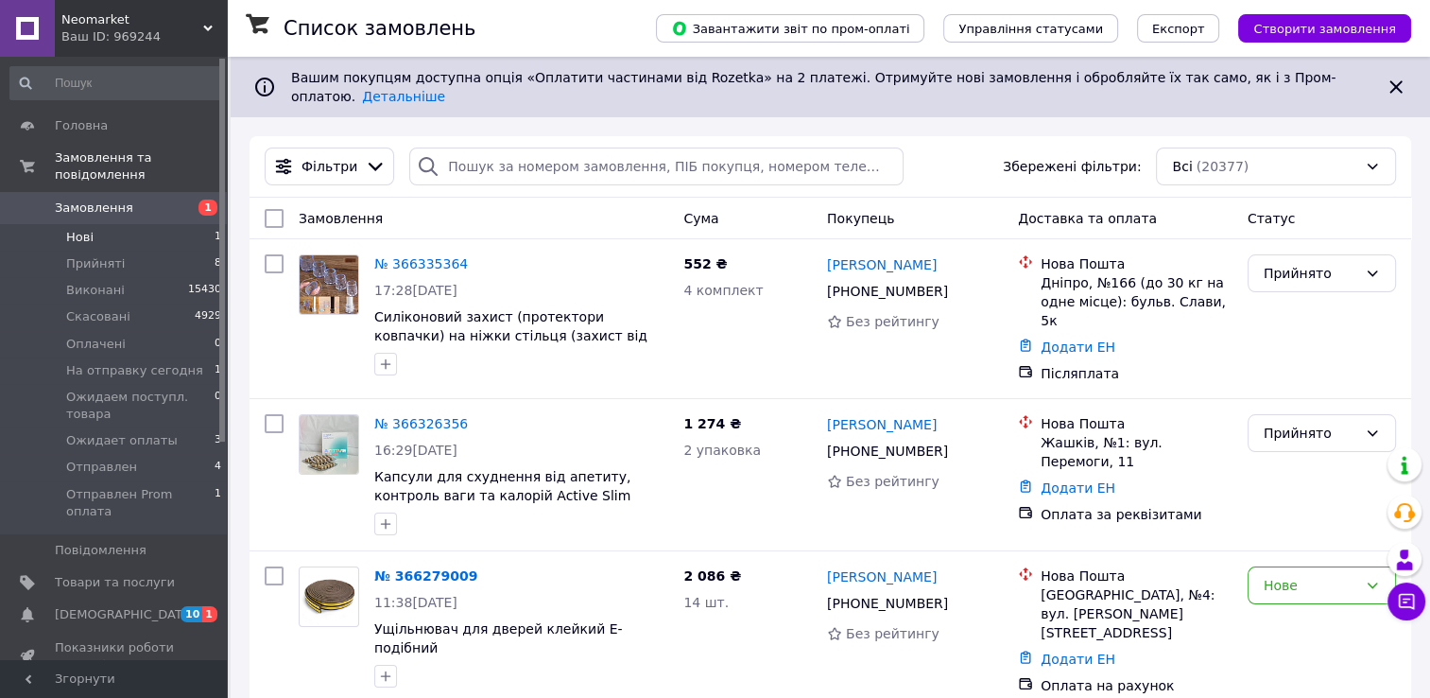
click at [144, 224] on li "Нові 1" at bounding box center [116, 237] width 233 height 26
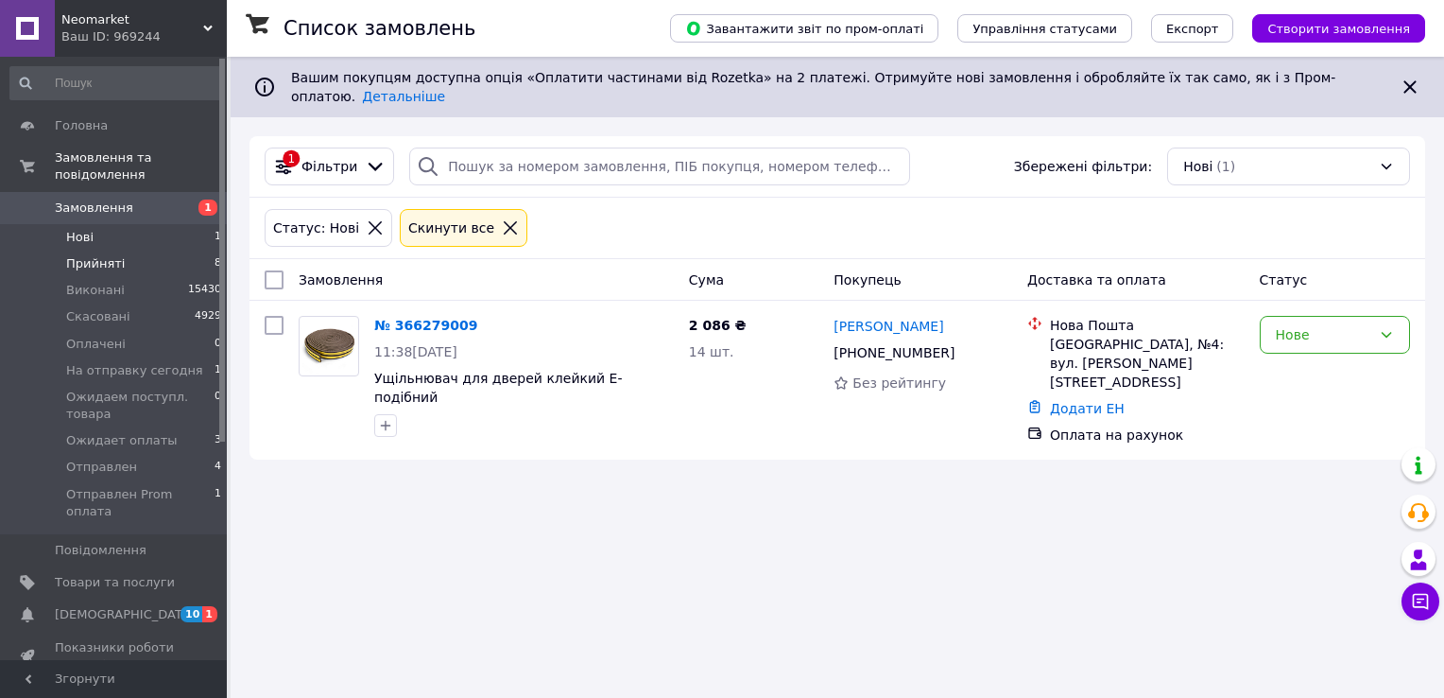
click at [108, 255] on span "Прийняті" at bounding box center [95, 263] width 59 height 17
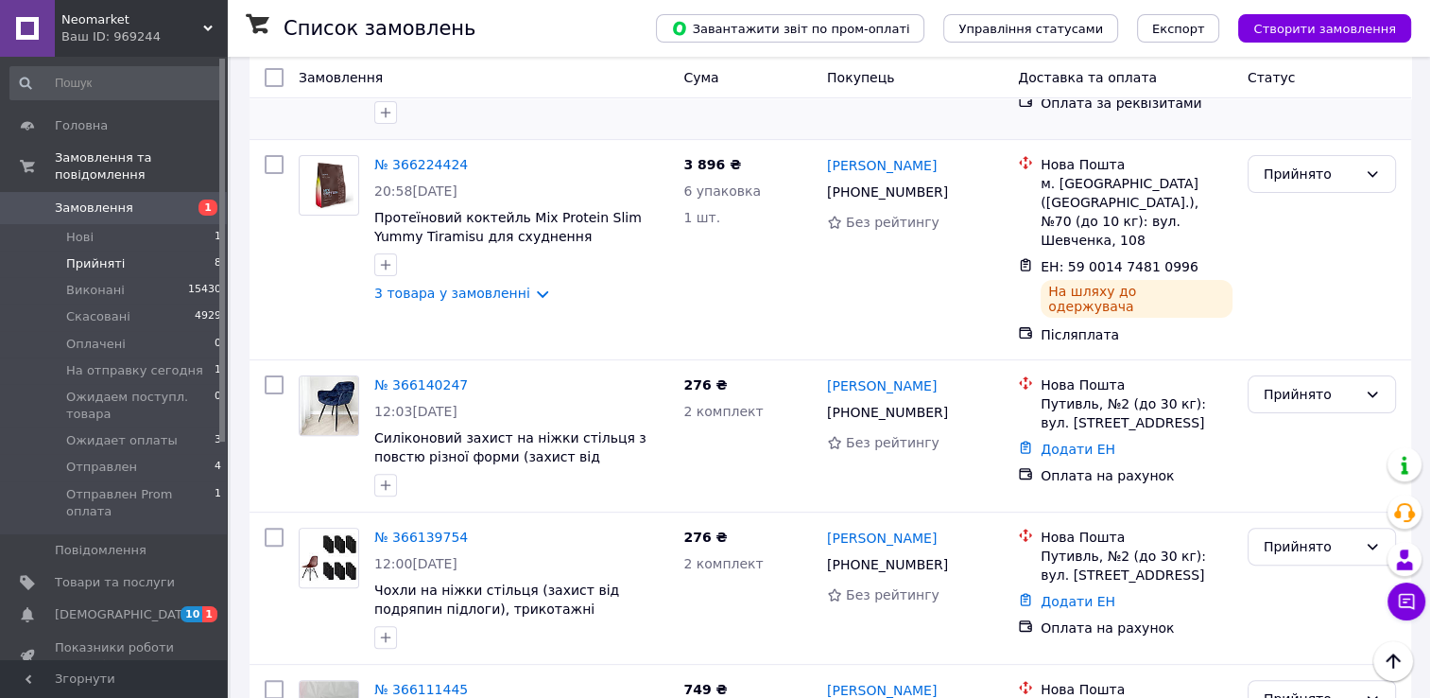
scroll to position [662, 0]
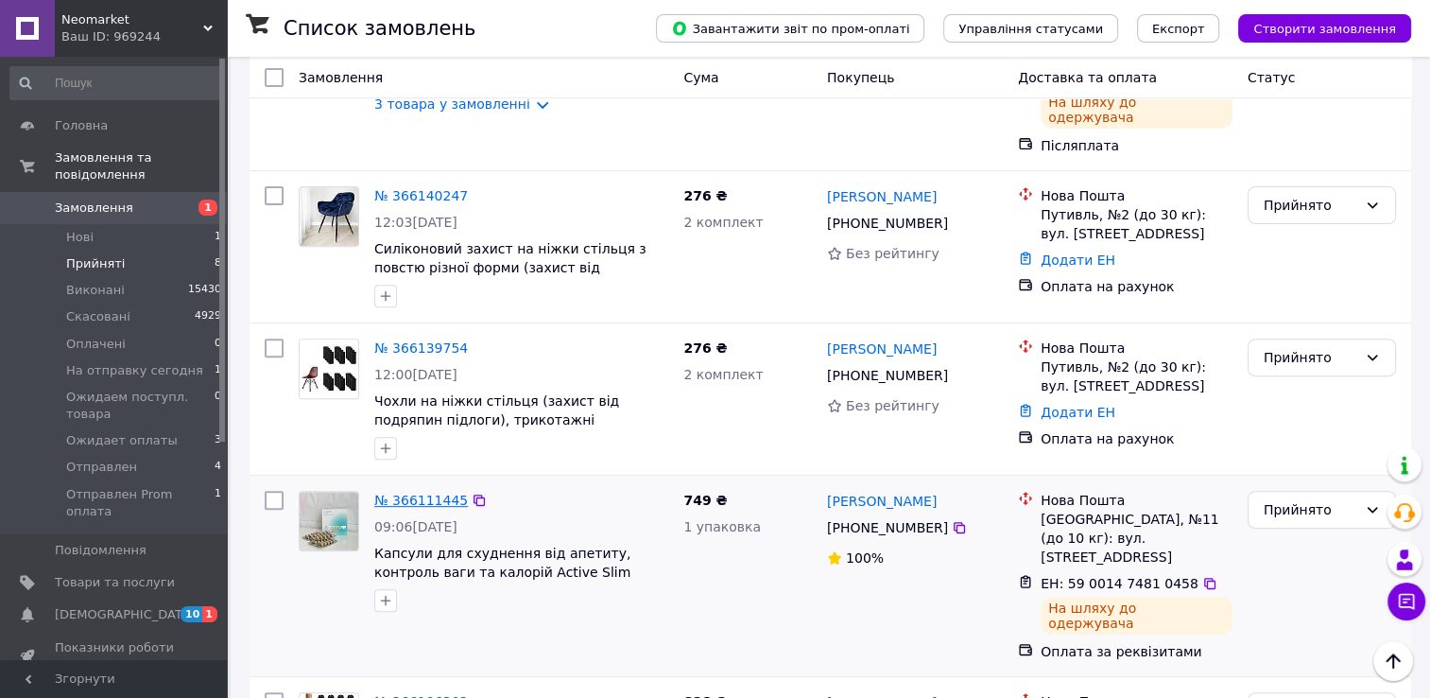
click at [427, 492] on link "№ 366111445" at bounding box center [421, 499] width 94 height 15
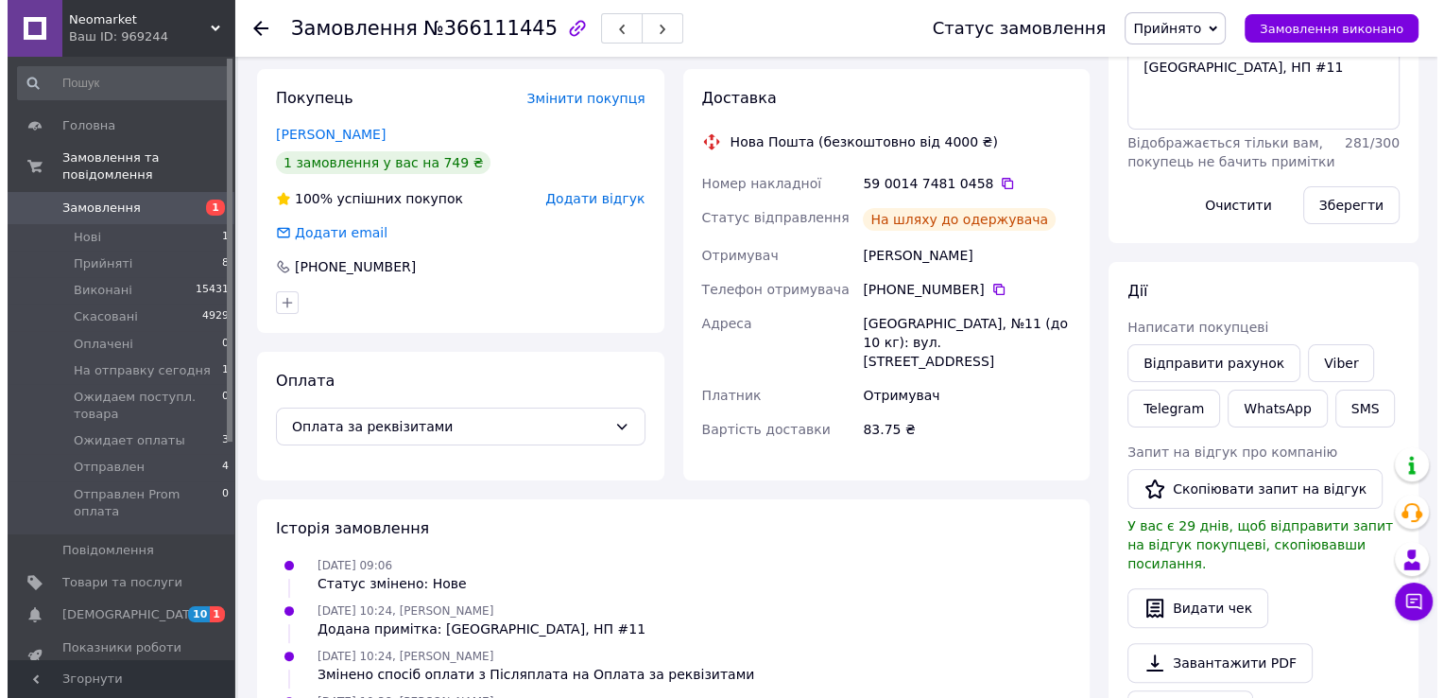
scroll to position [473, 0]
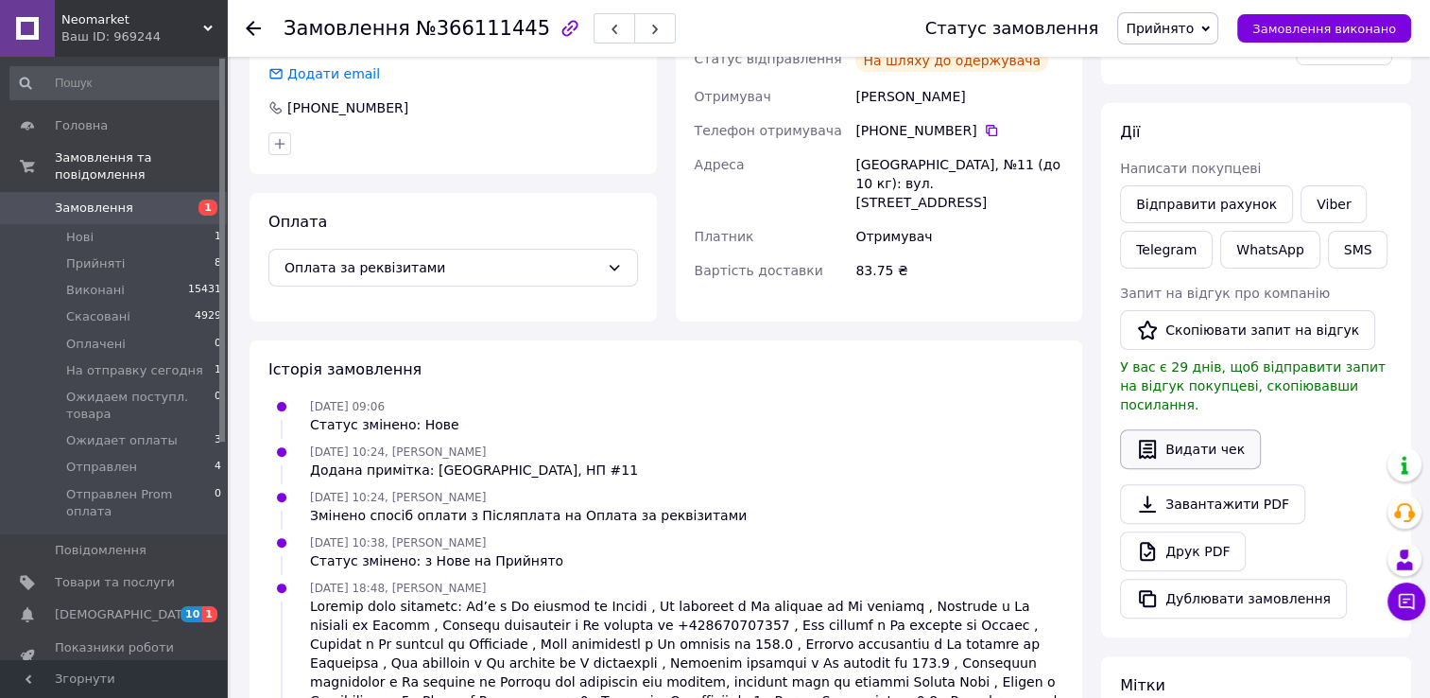
click at [1224, 437] on button "Видати чек" at bounding box center [1190, 449] width 141 height 40
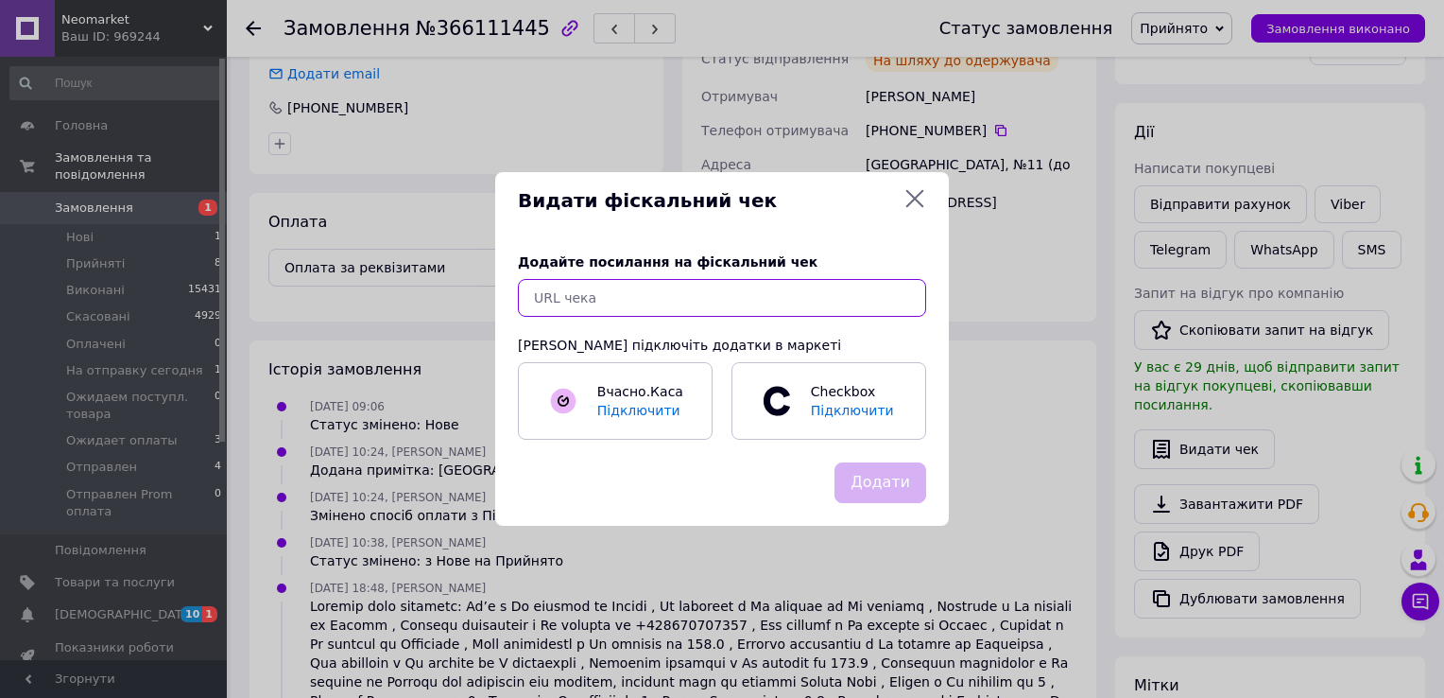
click at [698, 295] on input "text" at bounding box center [722, 298] width 408 height 38
paste input "https://cabinet.tax.gov.ua/cashregs/check?fn=4000168454&id=5412252140&date=2025…"
type input "https://cabinet.tax.gov.ua/cashregs/check?fn=4000168454&id=5412252140&date=2025…"
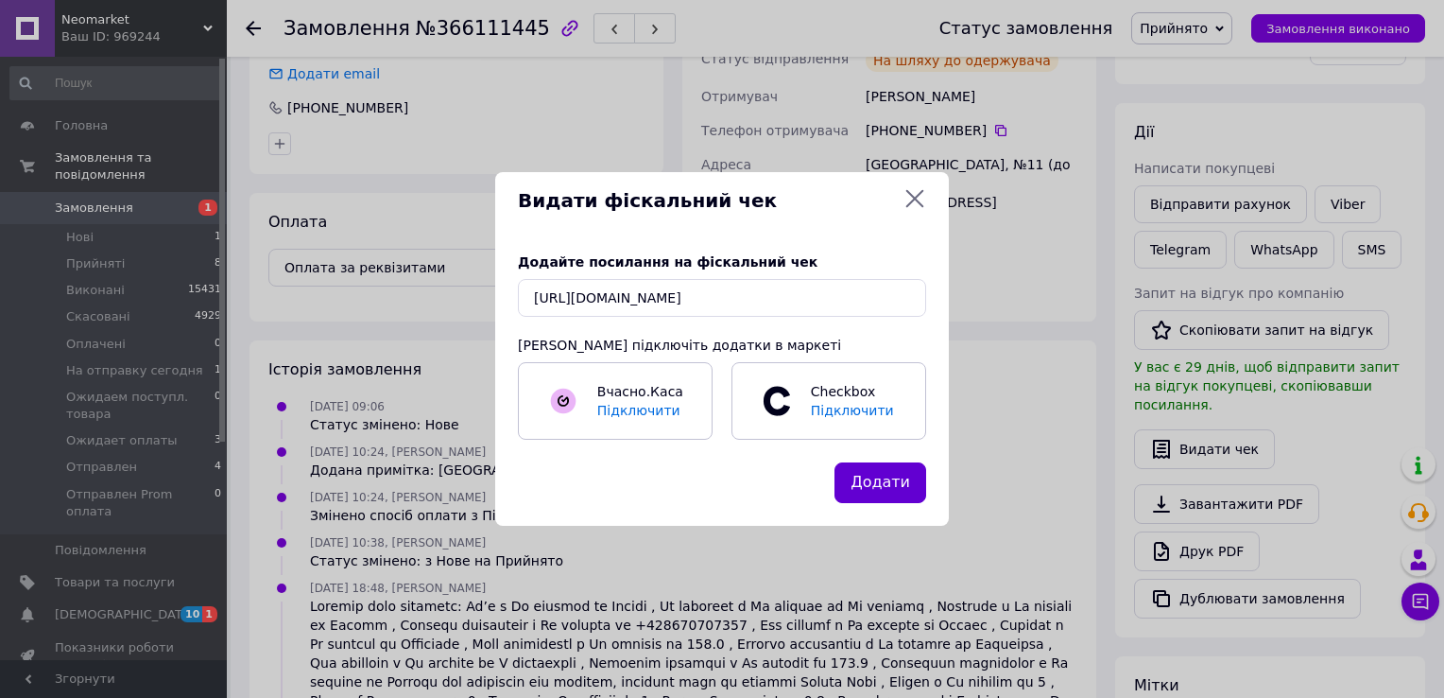
click at [882, 481] on button "Додати" at bounding box center [881, 482] width 92 height 41
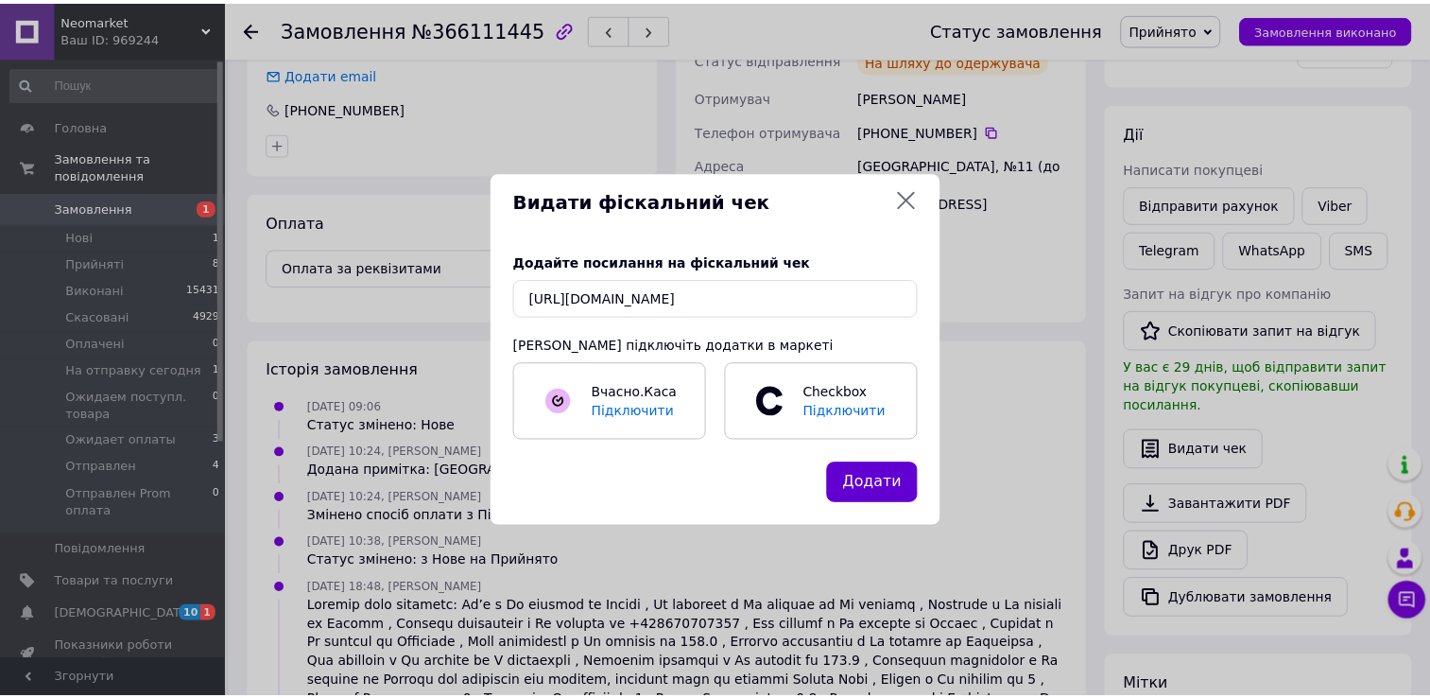
scroll to position [0, 0]
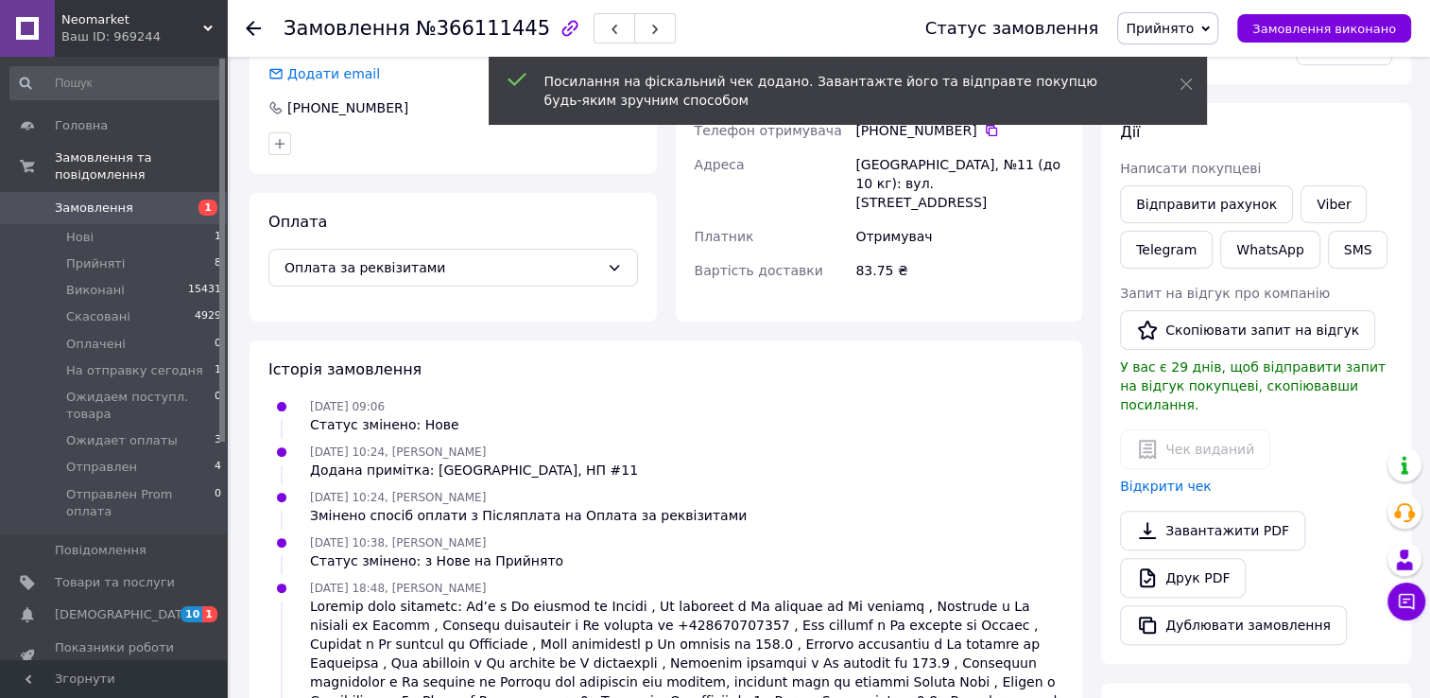
click at [1194, 29] on span "Прийнято" at bounding box center [1160, 28] width 68 height 15
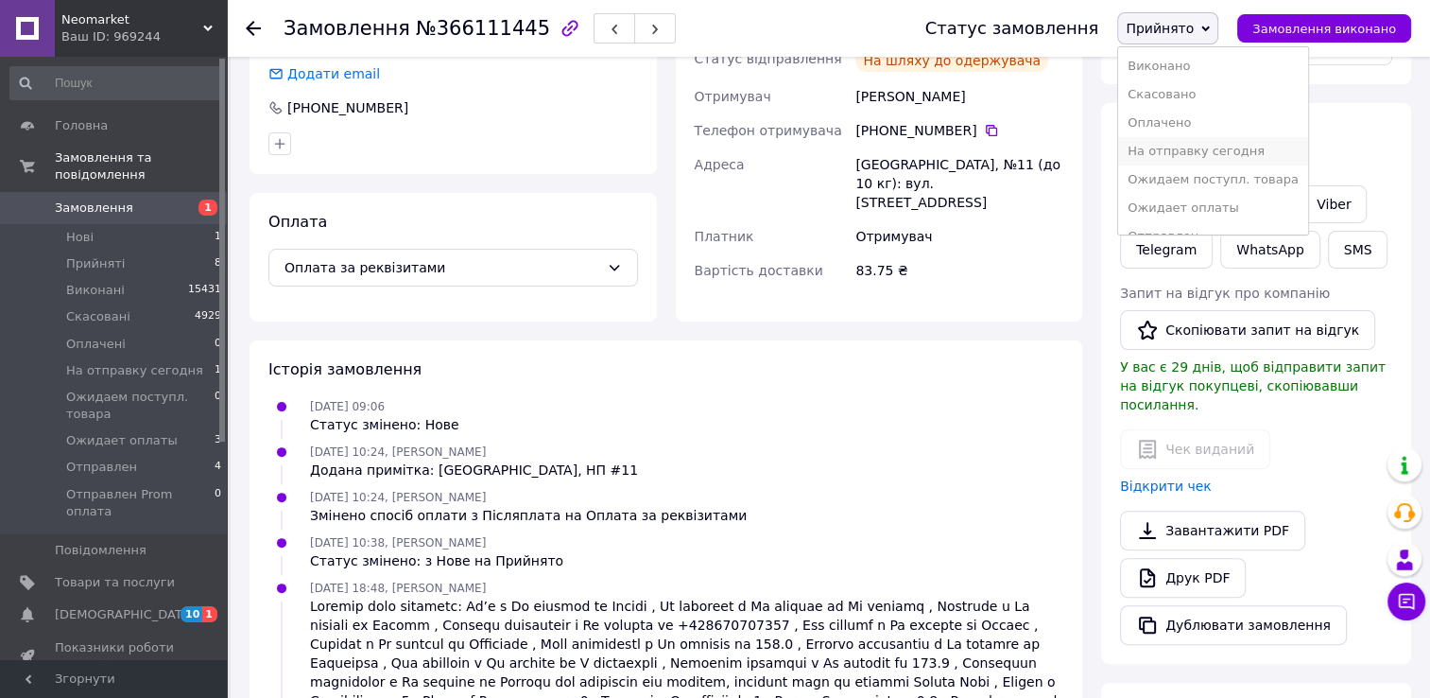
click at [1225, 157] on li "На отправку сегодня" at bounding box center [1213, 151] width 190 height 28
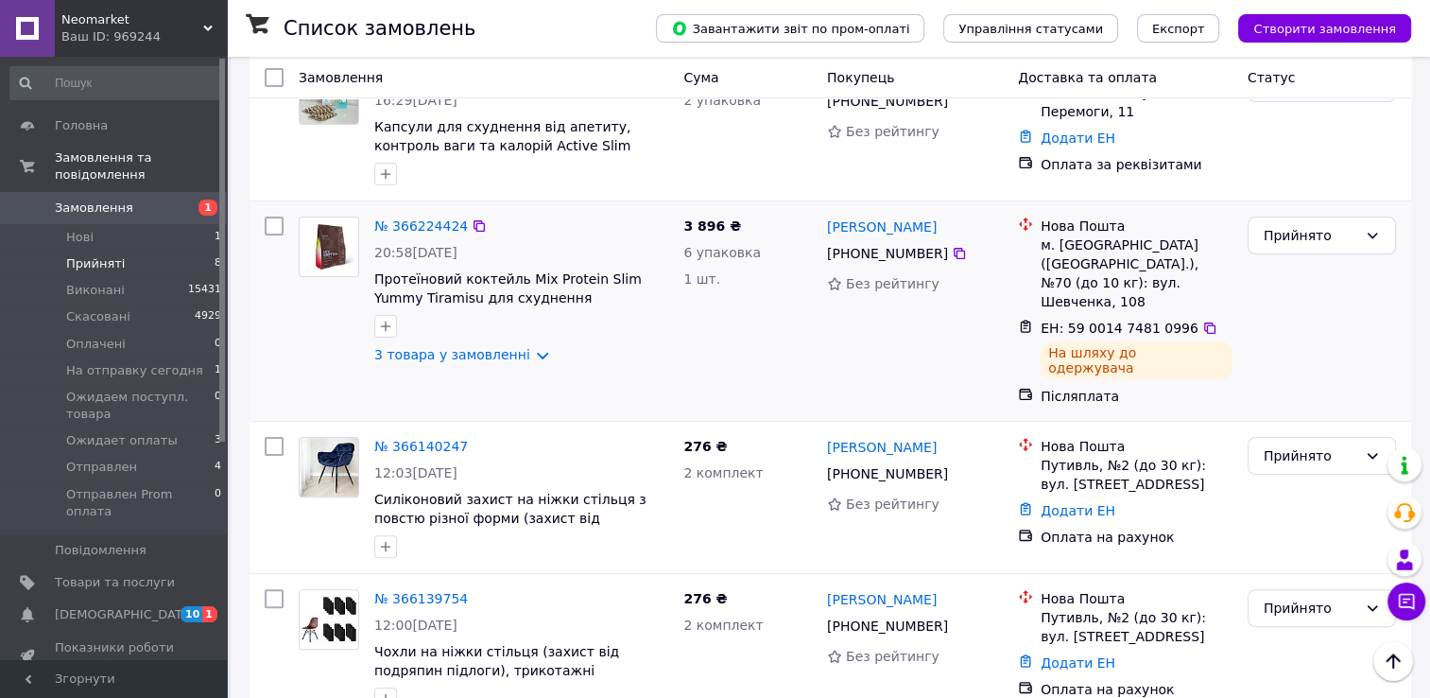
scroll to position [222, 0]
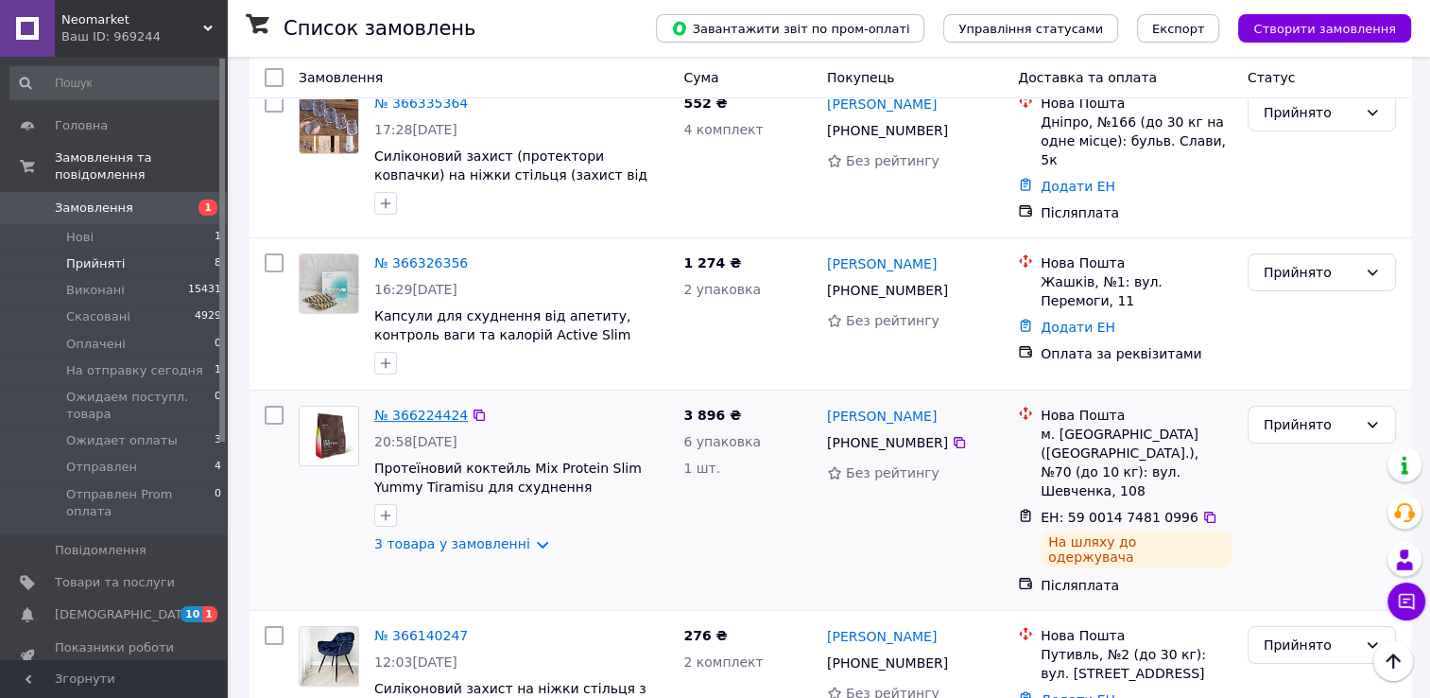
click at [432, 407] on link "№ 366224424" at bounding box center [421, 414] width 94 height 15
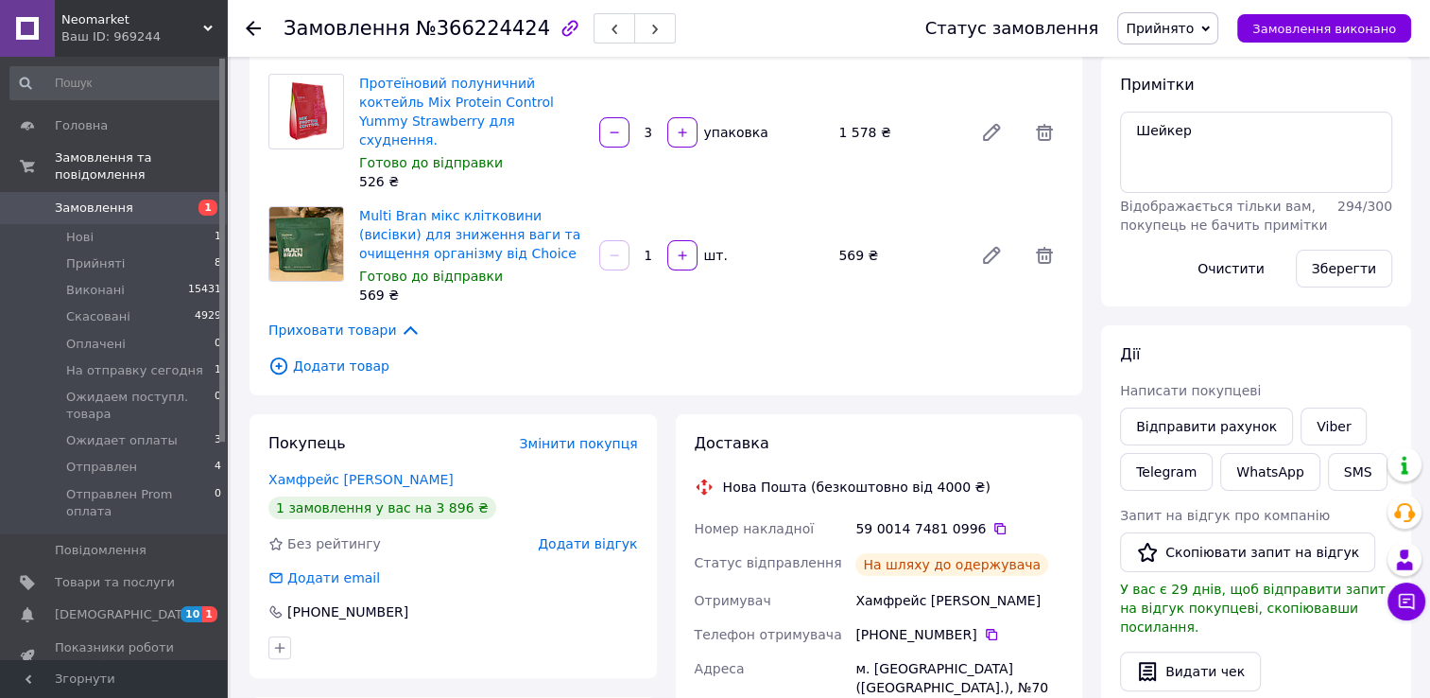
scroll to position [284, 0]
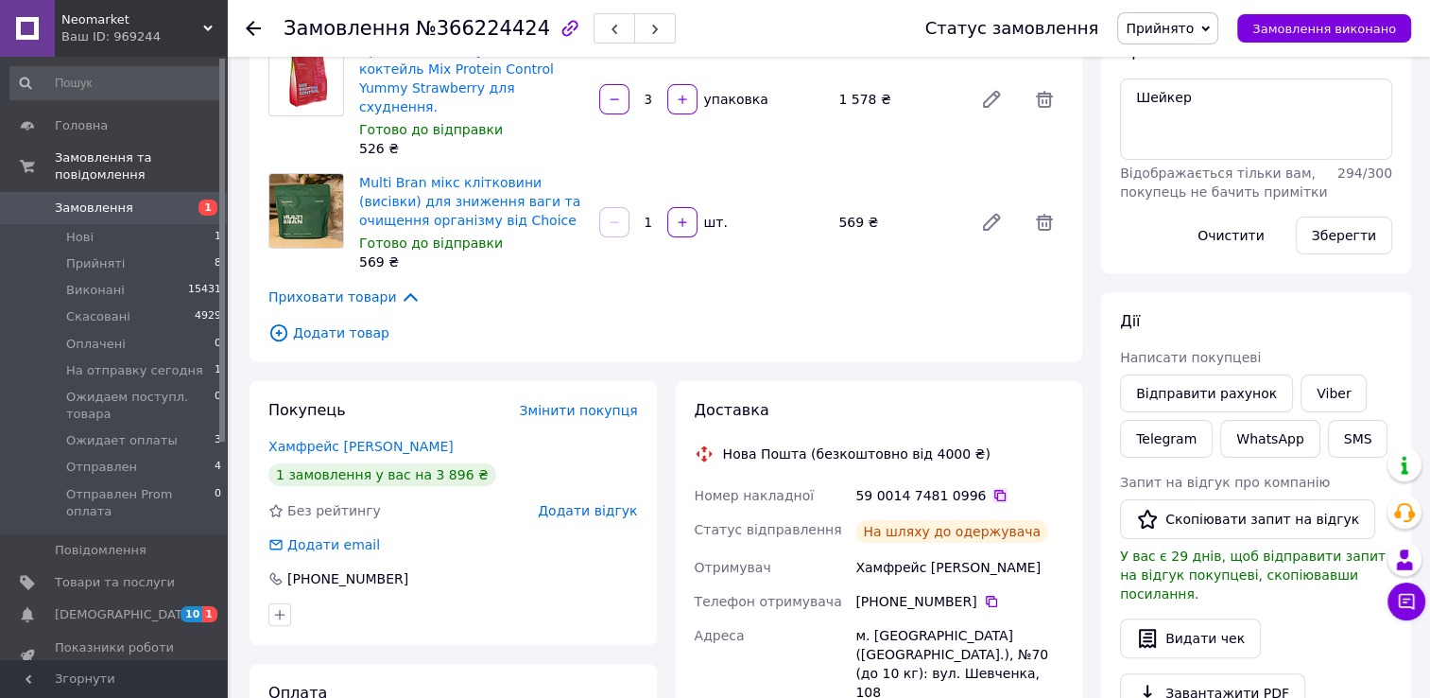
click at [994, 490] on icon at bounding box center [999, 495] width 11 height 11
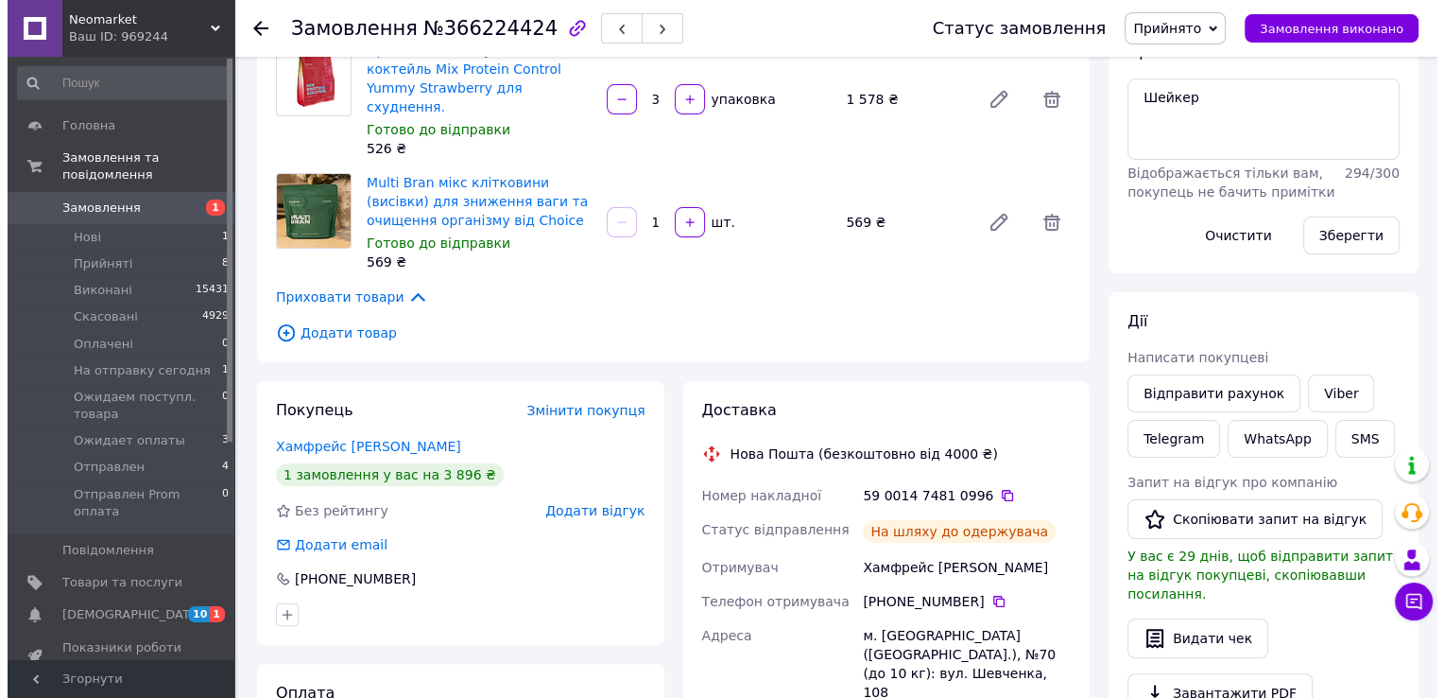
scroll to position [378, 0]
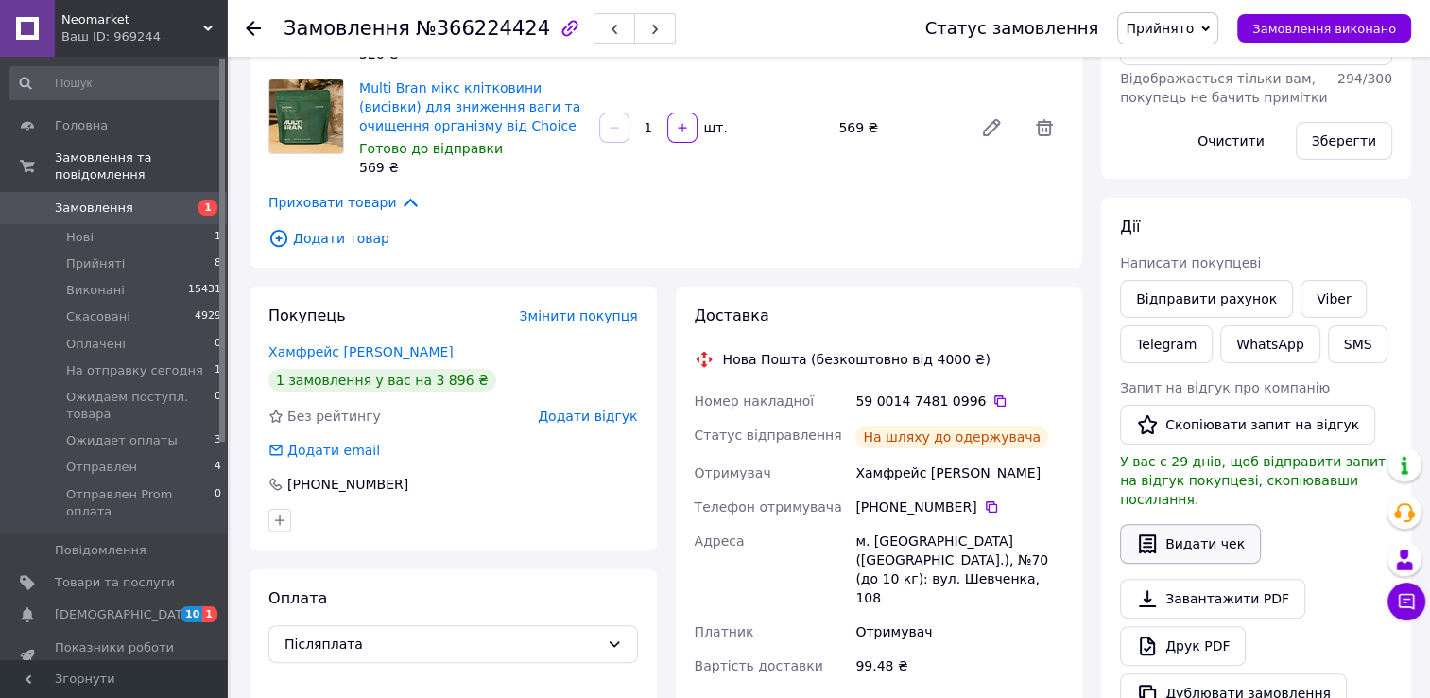
click at [1202, 524] on button "Видати чек" at bounding box center [1190, 544] width 141 height 40
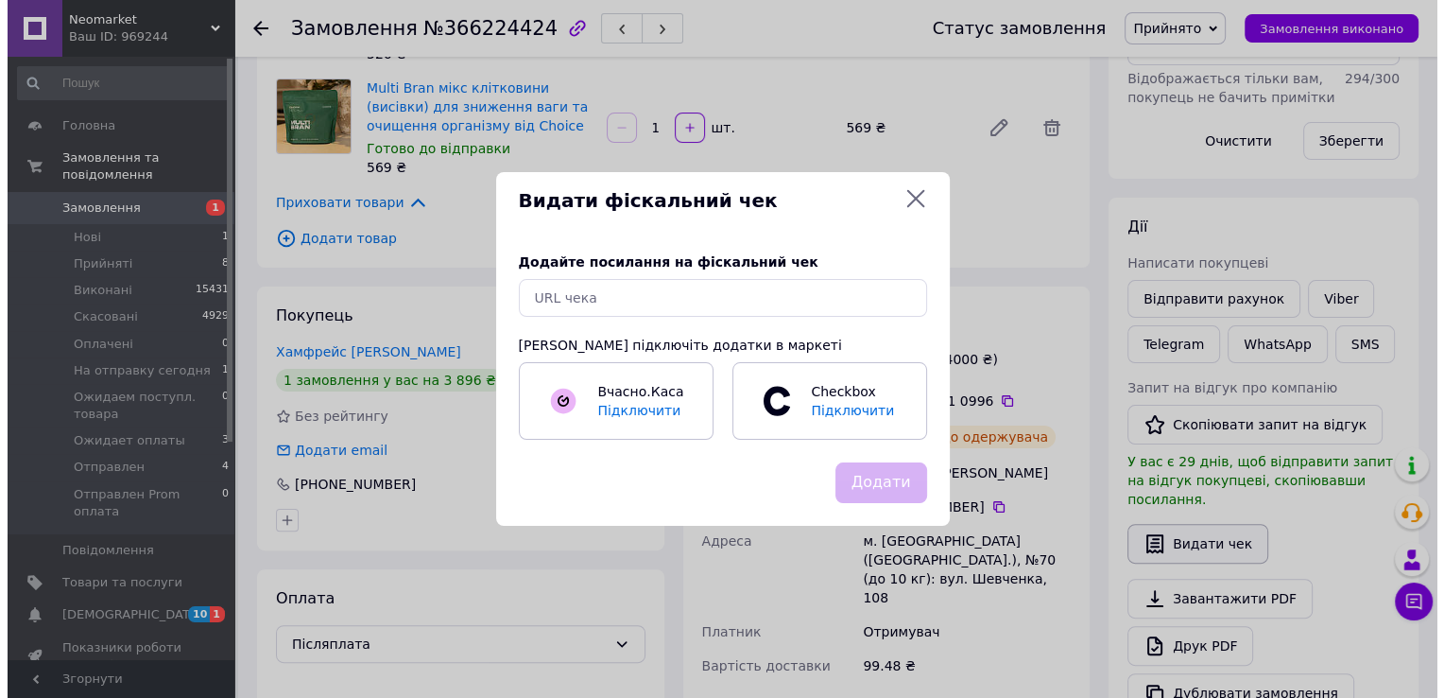
scroll to position [11, 0]
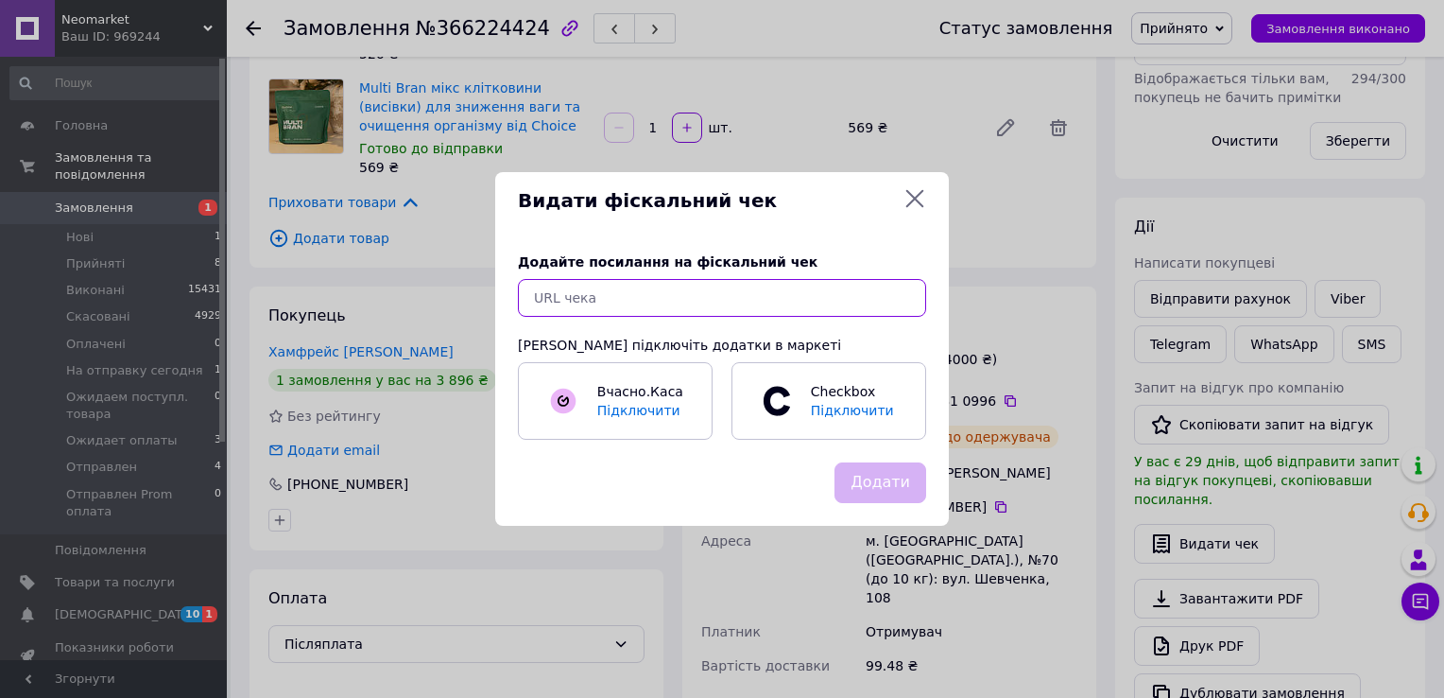
click at [624, 298] on input "text" at bounding box center [722, 298] width 408 height 38
paste input "https://cabinet.tax.gov.ua/cashregs/check?fn=4000168454&id=5412268643&date=2025…"
type input "https://cabinet.tax.gov.ua/cashregs/check?fn=4000168454&id=5412268643&date=2025…"
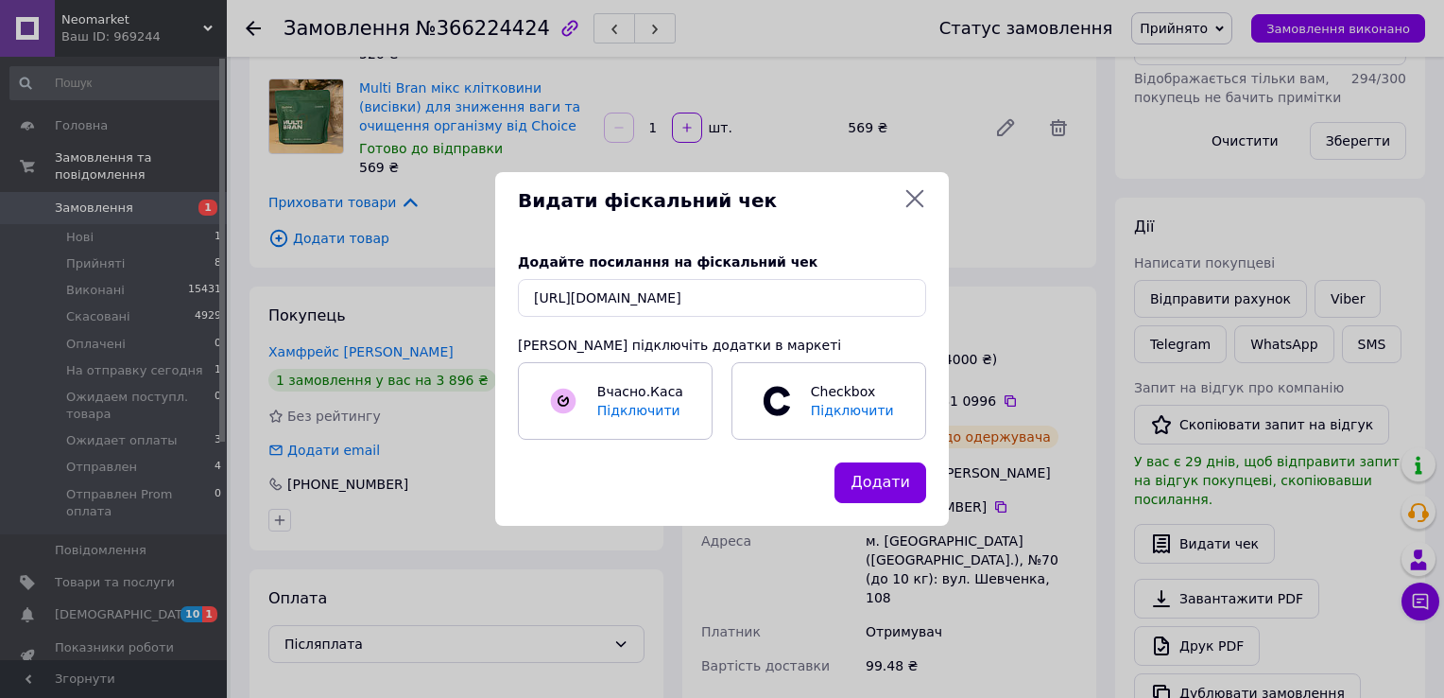
click at [872, 488] on button "Додати" at bounding box center [881, 482] width 92 height 41
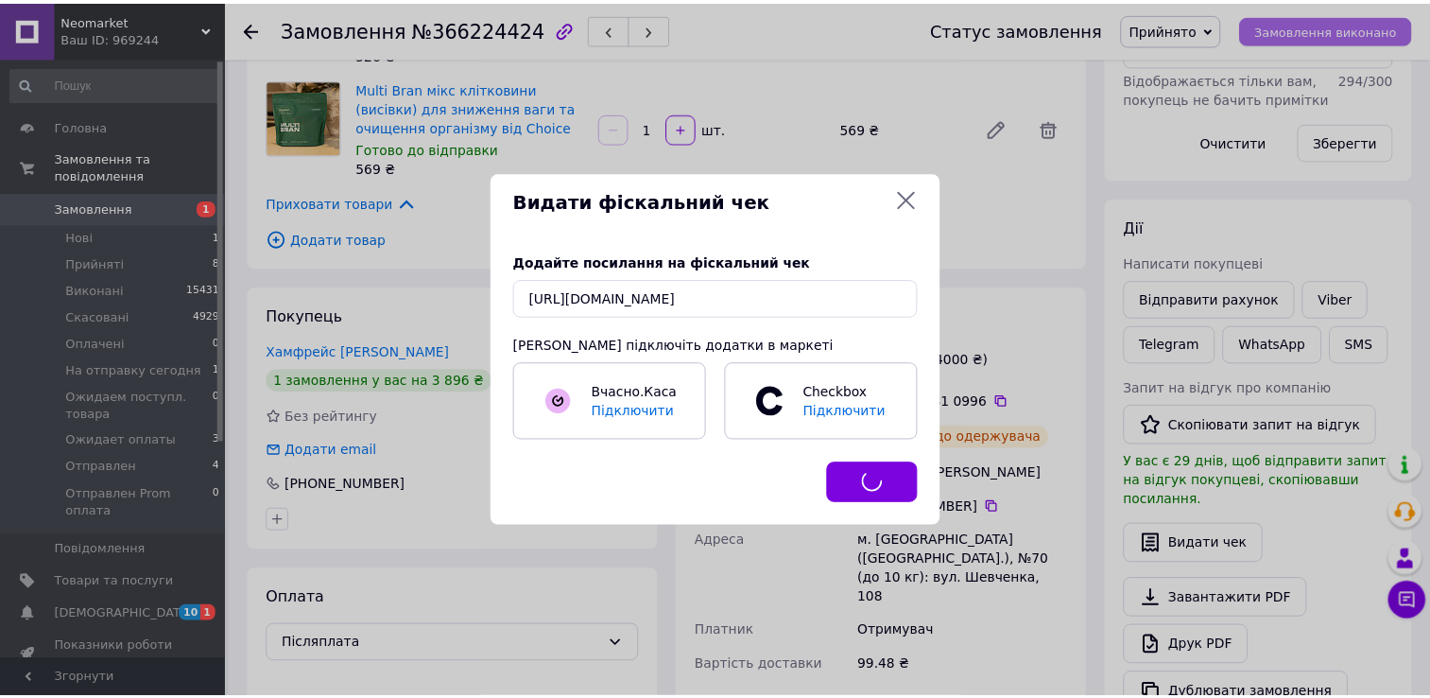
scroll to position [30, 0]
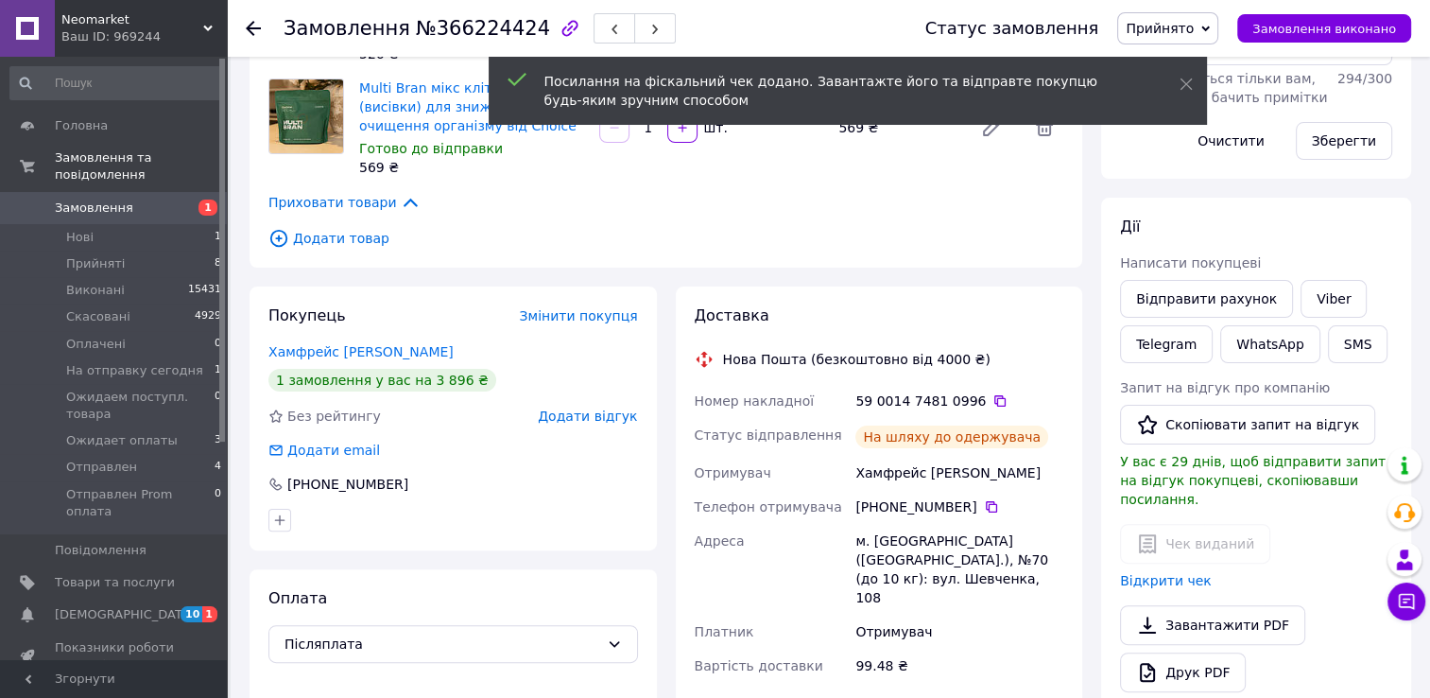
click at [1218, 21] on span "Прийнято" at bounding box center [1167, 28] width 101 height 32
click at [1241, 153] on li "На отправку сегодня" at bounding box center [1213, 151] width 190 height 28
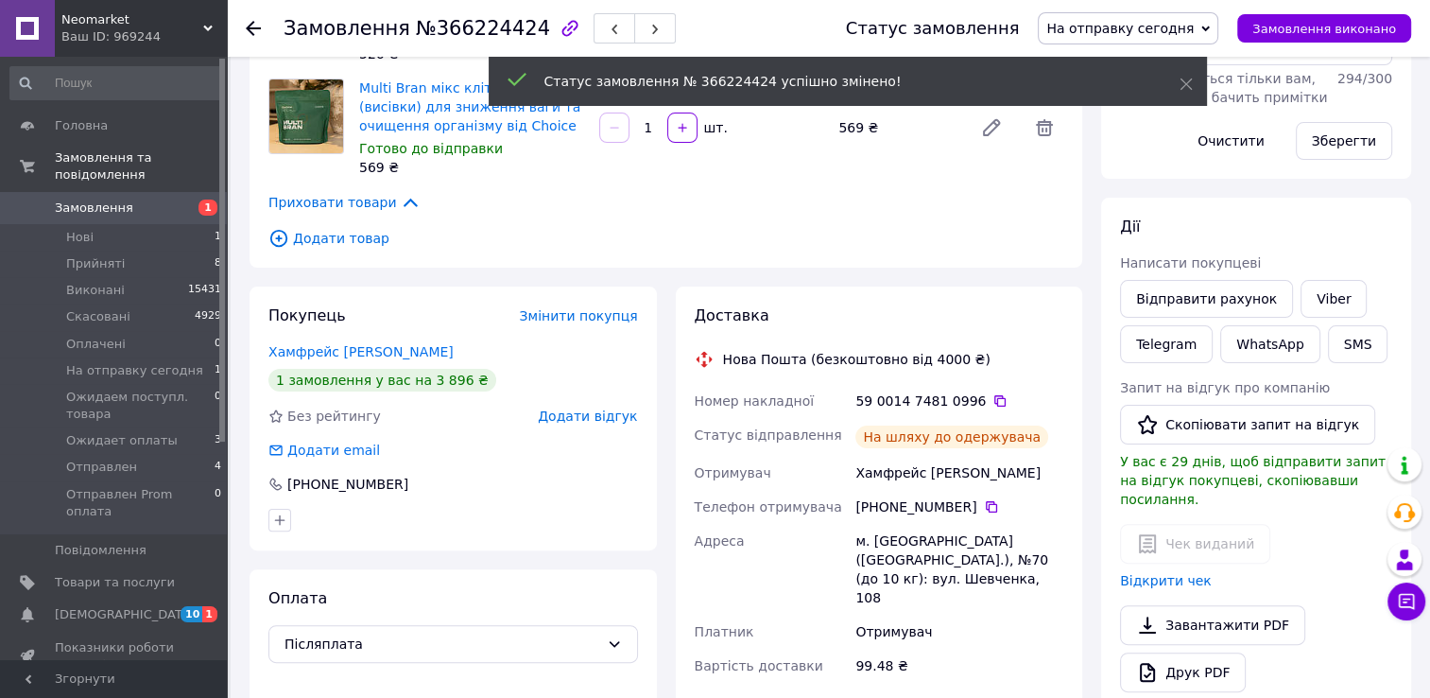
click at [147, 199] on span "Замовлення" at bounding box center [115, 207] width 120 height 17
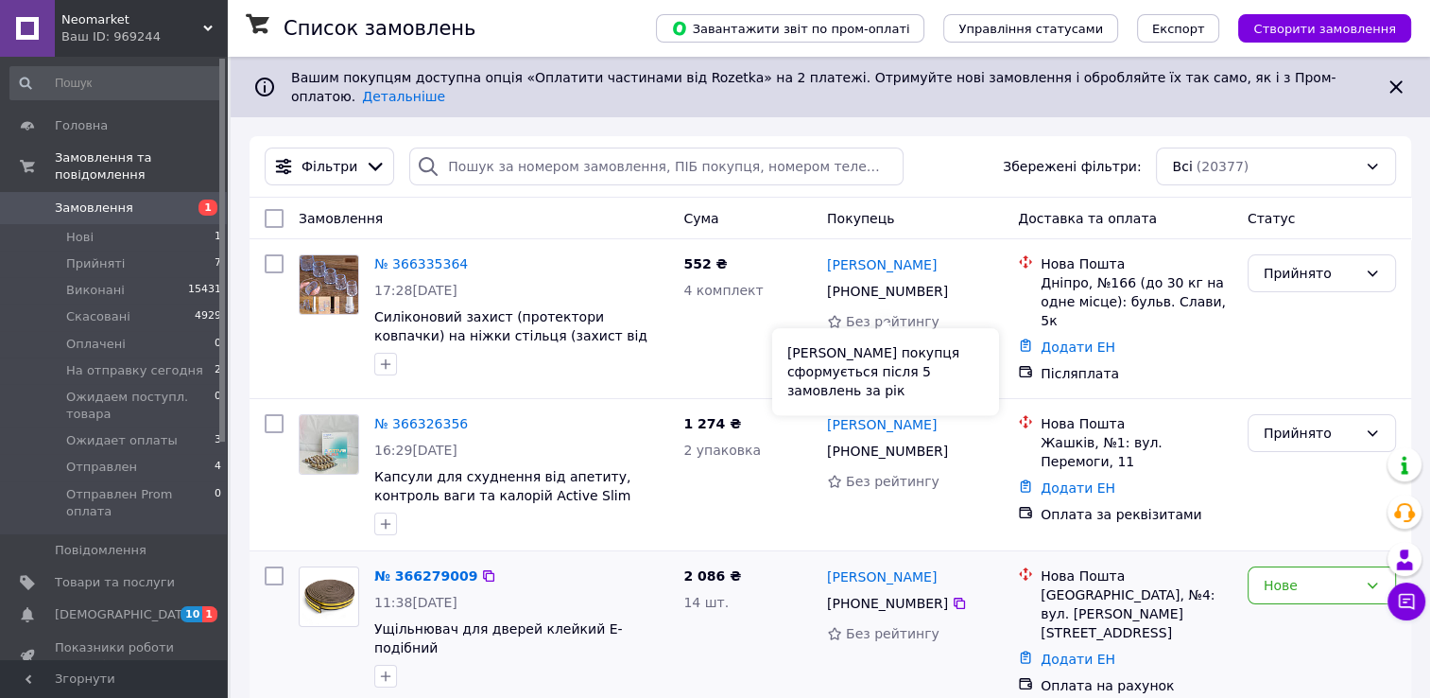
scroll to position [284, 0]
